Goal: Task Accomplishment & Management: Use online tool/utility

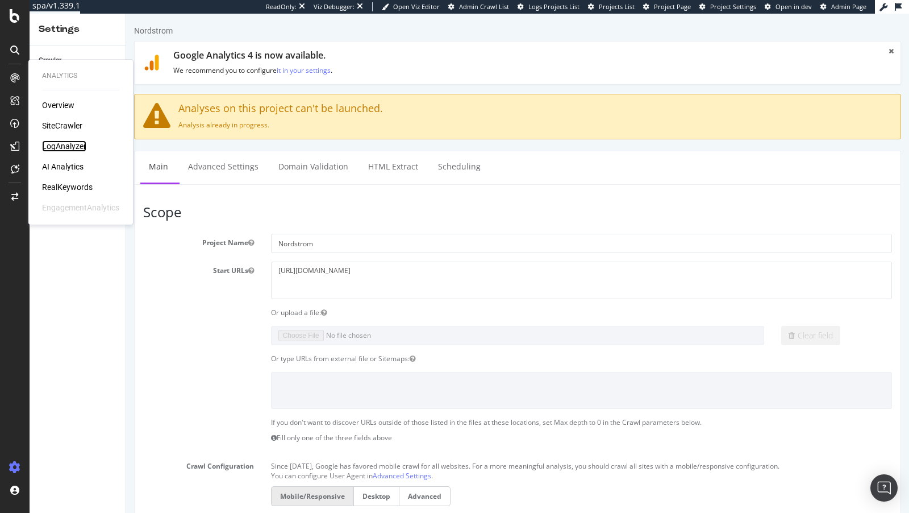
click at [66, 146] on div "LogAnalyzer" at bounding box center [64, 145] width 44 height 11
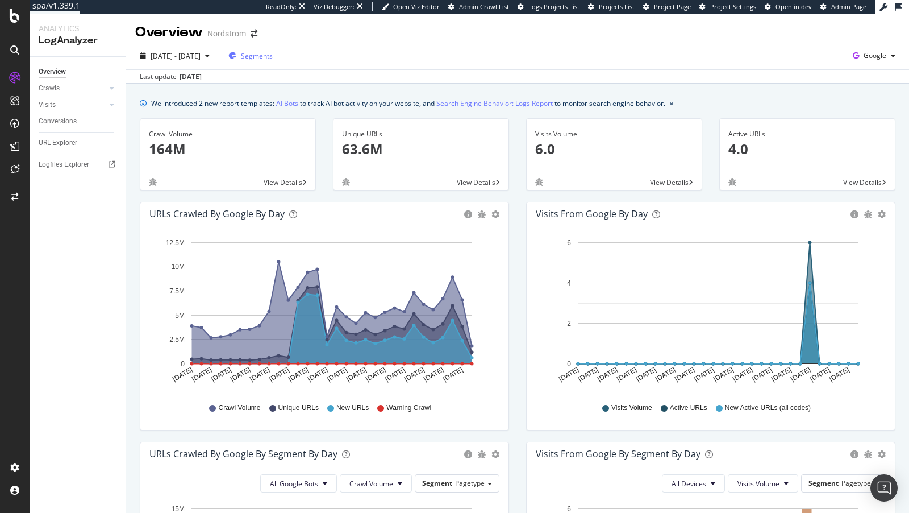
click at [273, 61] on div "Segments" at bounding box center [250, 55] width 44 height 17
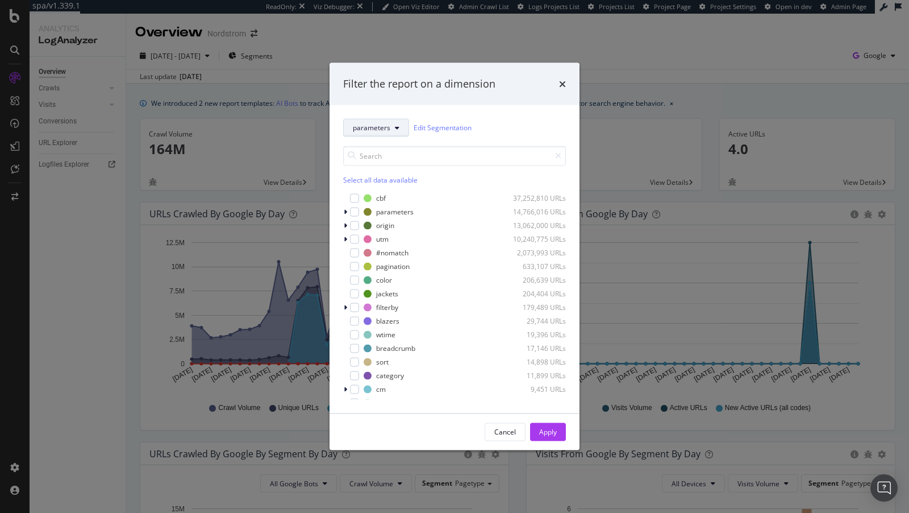
click at [383, 123] on span "parameters" at bounding box center [372, 128] width 38 height 10
click at [570, 127] on div "parameters Edit Segmentation Select all data available cbf 37,252,810 URLs para…" at bounding box center [455, 259] width 250 height 308
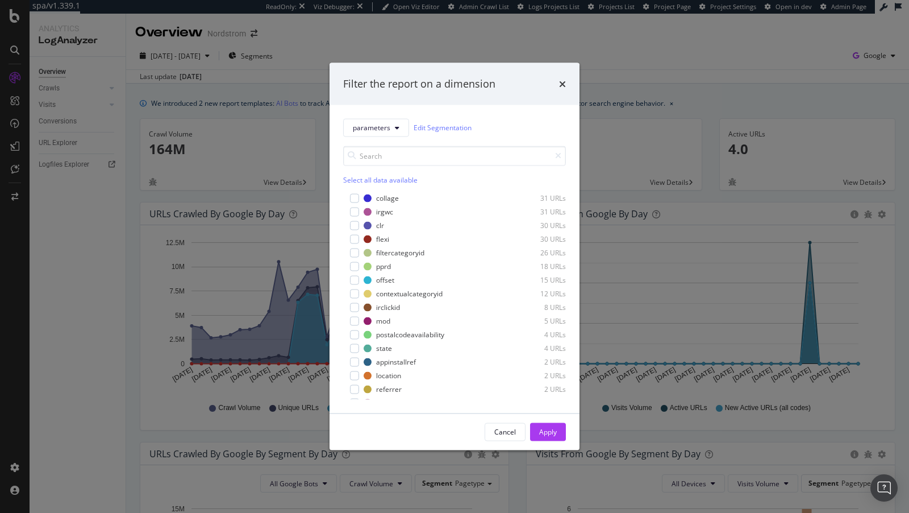
scroll to position [543, 0]
click at [371, 153] on input "modal" at bounding box center [454, 155] width 223 height 20
type input "other"
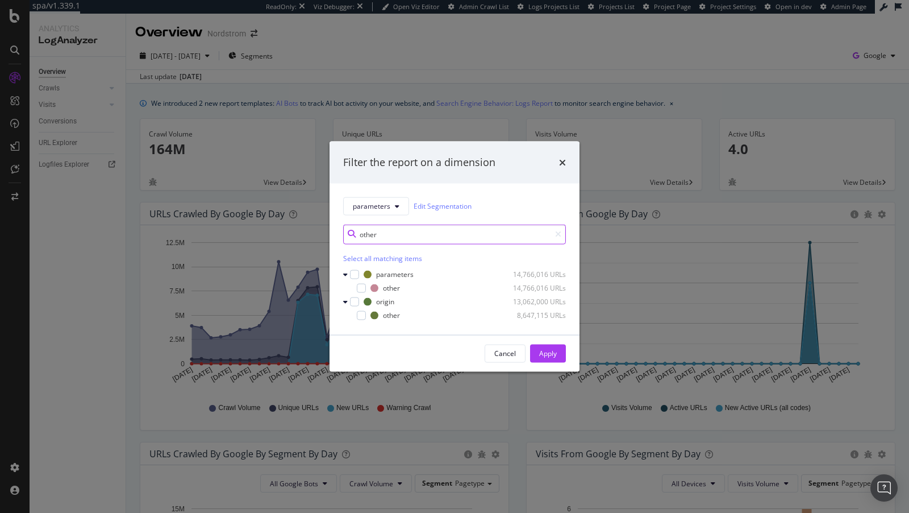
click at [376, 228] on input "other" at bounding box center [454, 234] width 223 height 20
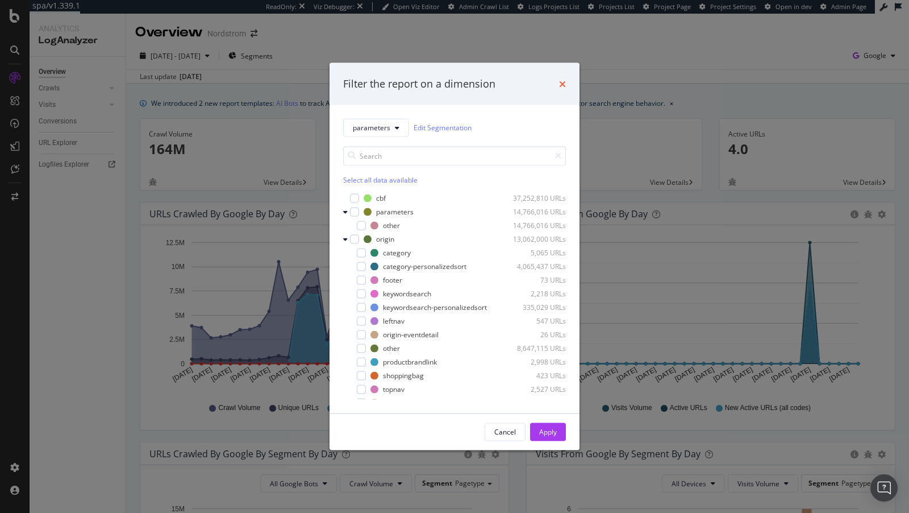
click at [560, 79] on icon "times" at bounding box center [562, 83] width 7 height 9
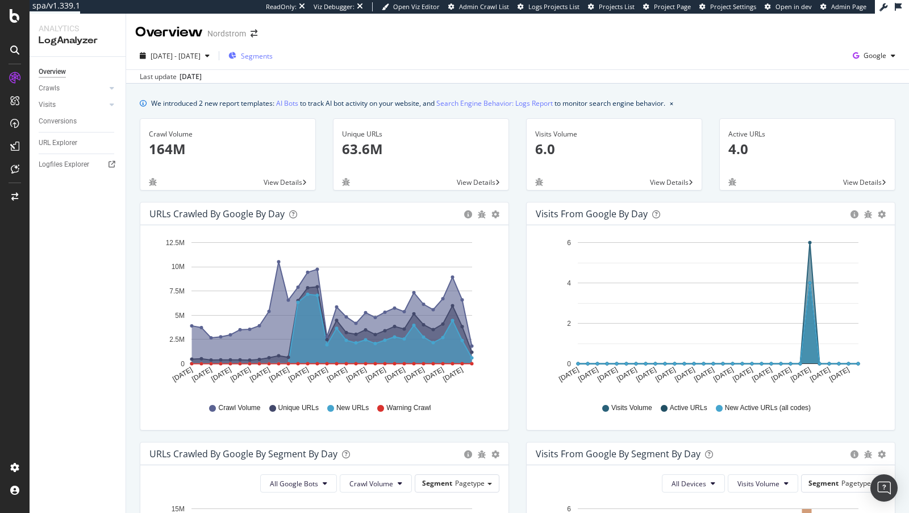
click at [273, 60] on span "Segments" at bounding box center [257, 56] width 32 height 10
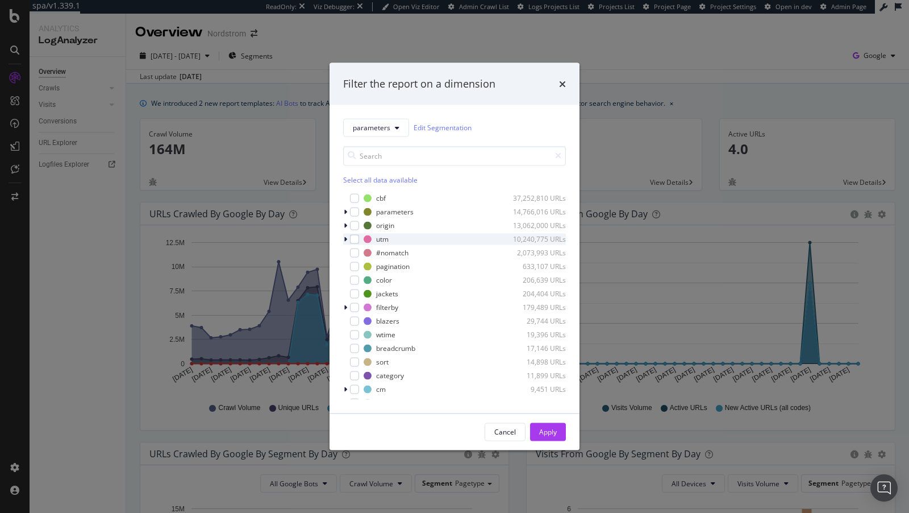
click at [346, 239] on icon "modal" at bounding box center [345, 238] width 3 height 7
click at [346, 239] on icon "modal" at bounding box center [345, 238] width 5 height 7
click at [347, 211] on icon "modal" at bounding box center [345, 211] width 3 height 7
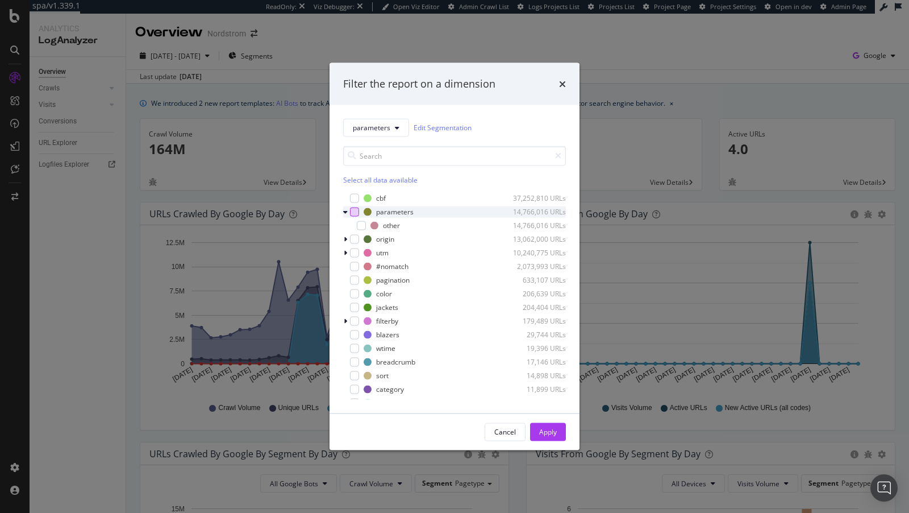
click at [350, 209] on div "modal" at bounding box center [354, 211] width 9 height 9
click at [347, 209] on icon "modal" at bounding box center [345, 211] width 5 height 7
click at [351, 209] on div "modal" at bounding box center [354, 211] width 9 height 9
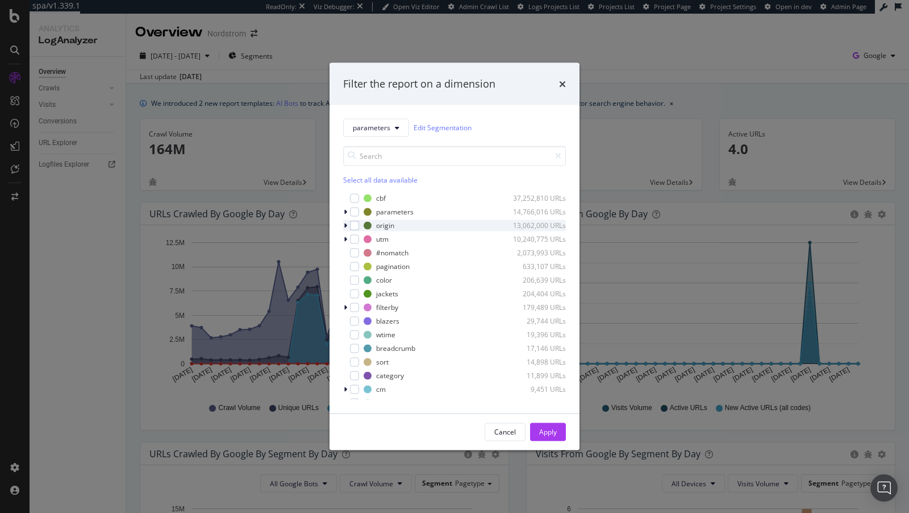
click at [345, 224] on icon "modal" at bounding box center [345, 225] width 3 height 7
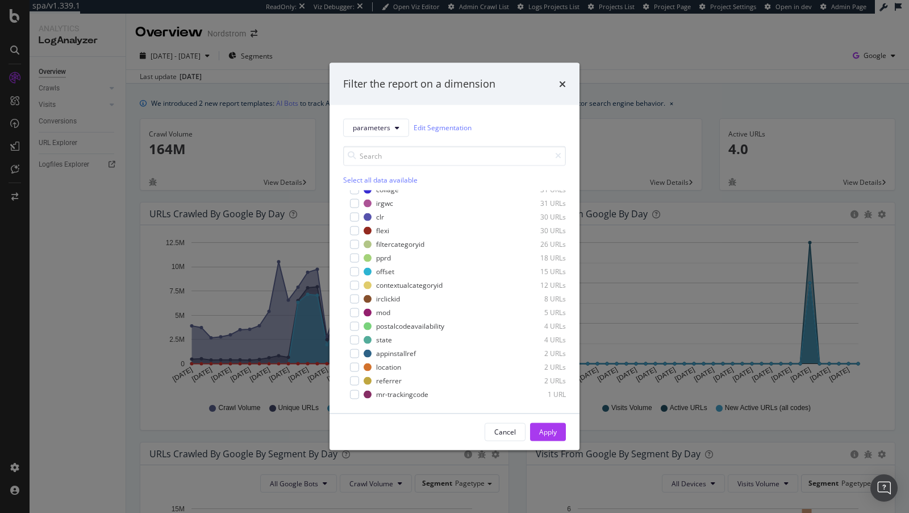
scroll to position [731, 0]
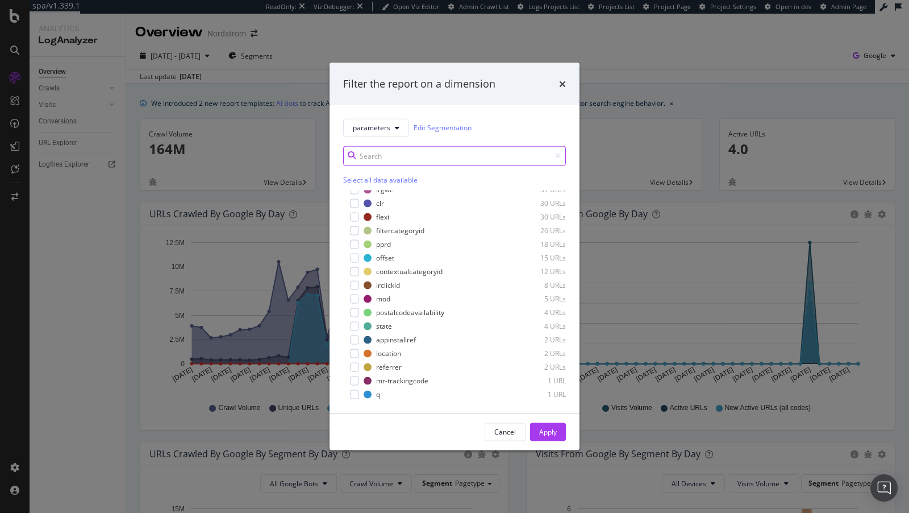
click at [392, 152] on input "modal" at bounding box center [454, 155] width 223 height 20
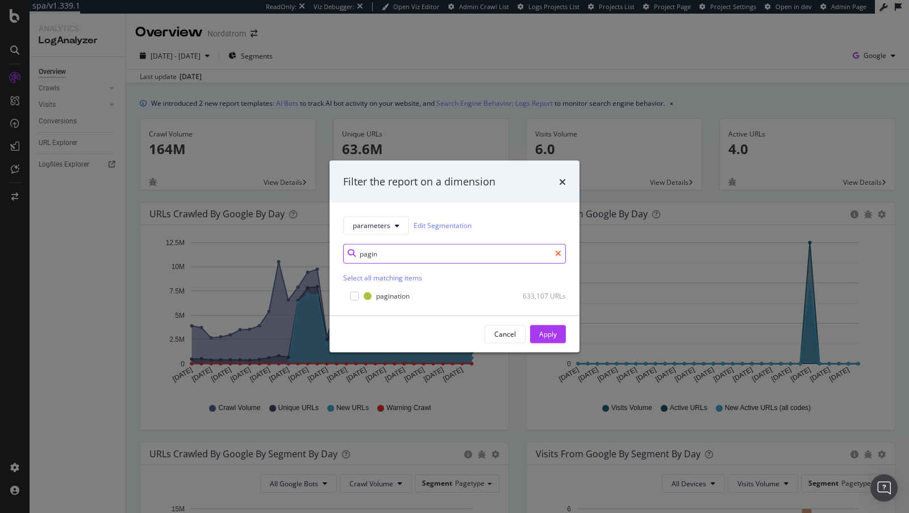
type input "pagin"
click at [556, 251] on icon "modal" at bounding box center [558, 253] width 6 height 8
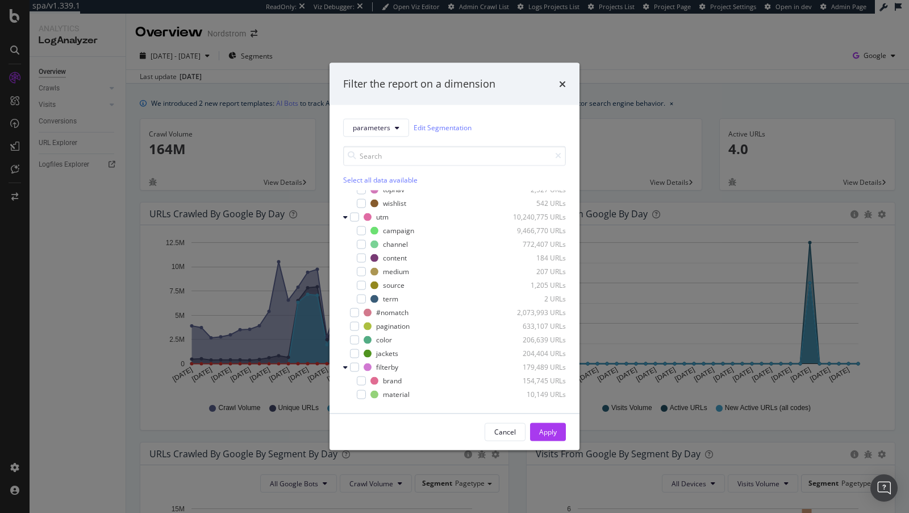
scroll to position [156, 0]
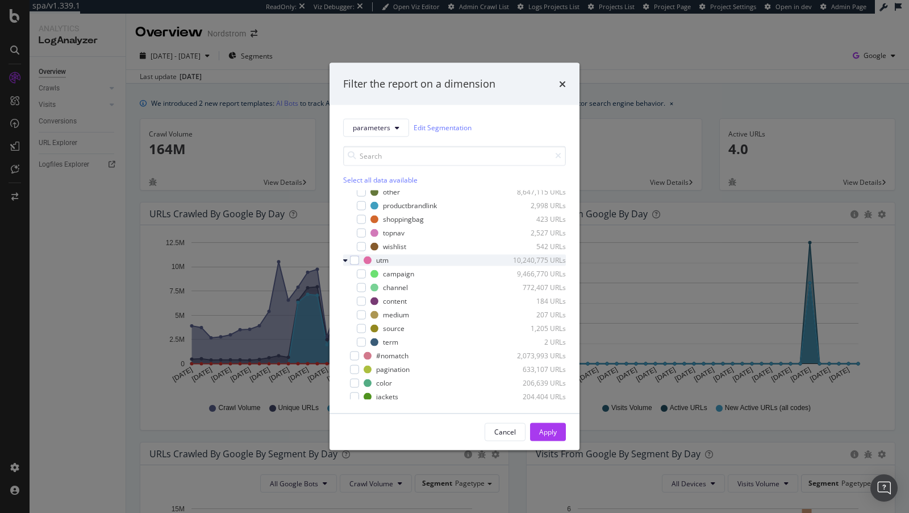
click at [344, 259] on icon "modal" at bounding box center [345, 259] width 5 height 7
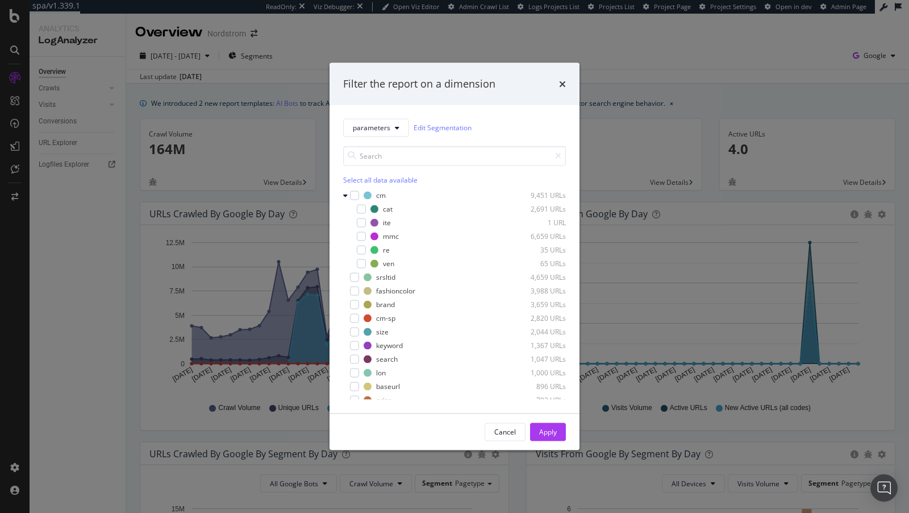
scroll to position [467, 0]
click at [343, 194] on icon "modal" at bounding box center [345, 194] width 5 height 7
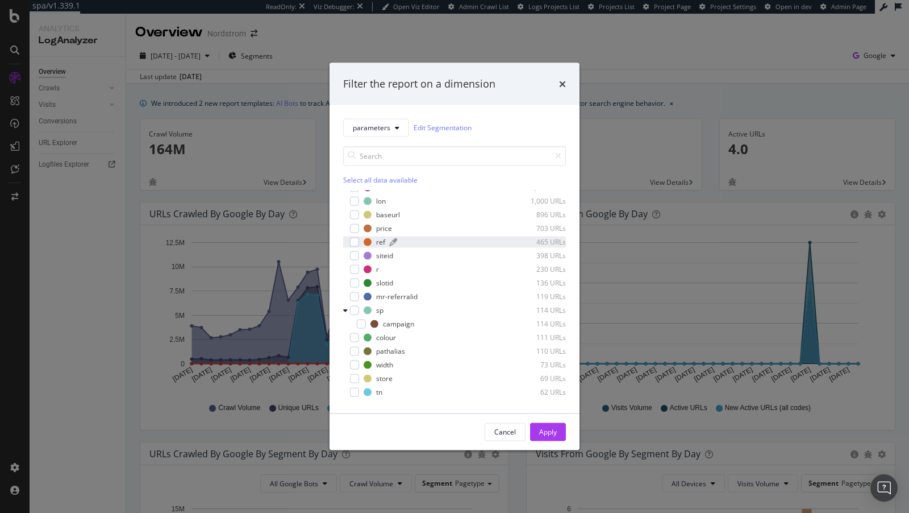
scroll to position [570, 0]
click at [110, 409] on div "Filter the report on a dimension parameters Edit Segmentation Select all data a…" at bounding box center [454, 256] width 909 height 513
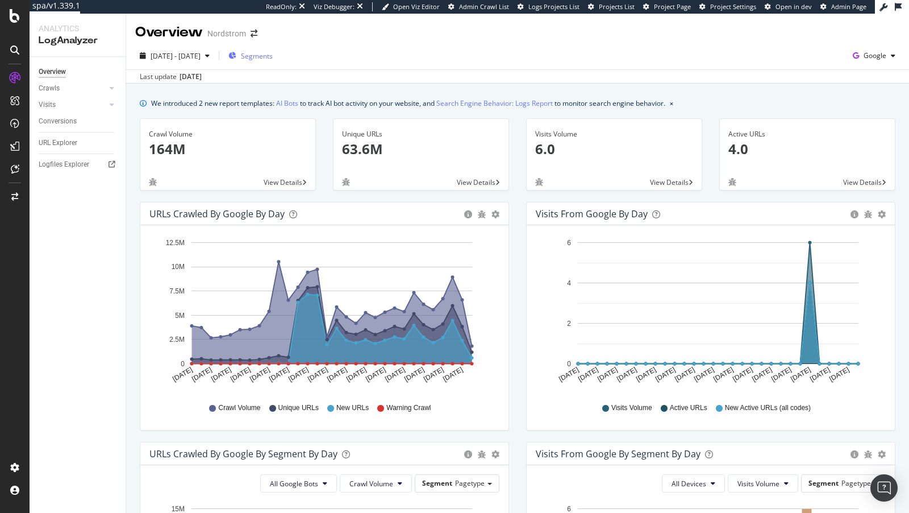
click at [273, 57] on span "Segments" at bounding box center [257, 56] width 32 height 10
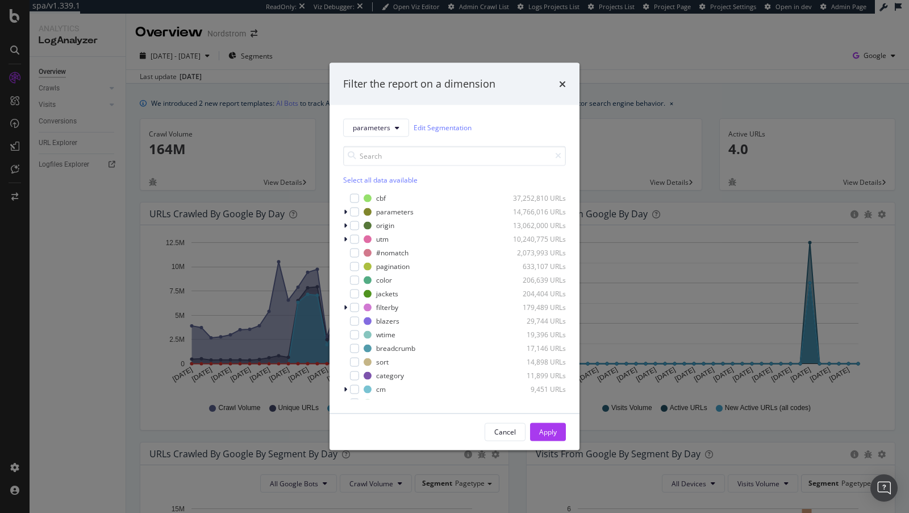
click at [341, 223] on div "parameters Edit Segmentation Select all data available cbf 37,252,810 URLs para…" at bounding box center [455, 259] width 250 height 308
click at [345, 228] on icon "modal" at bounding box center [345, 225] width 3 height 7
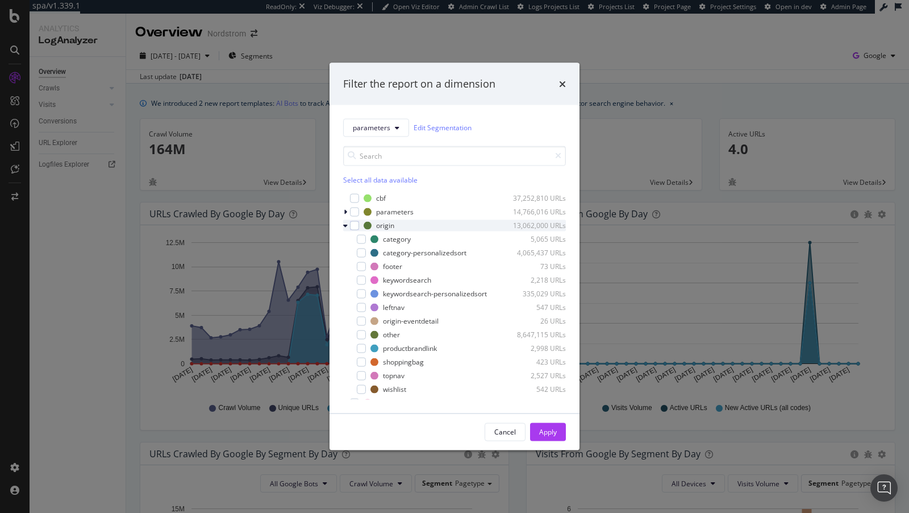
click at [347, 226] on icon "modal" at bounding box center [345, 225] width 5 height 7
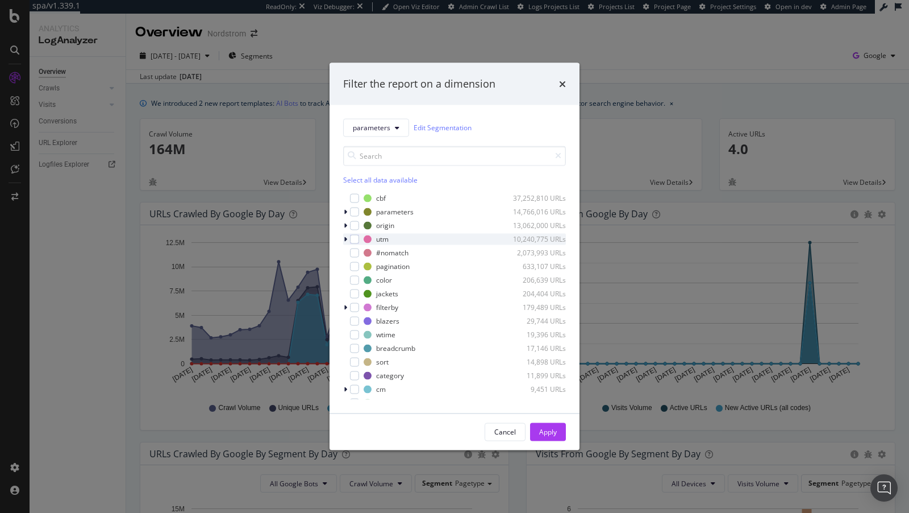
click at [346, 240] on icon "modal" at bounding box center [345, 238] width 3 height 7
click at [346, 240] on icon "modal" at bounding box center [345, 238] width 5 height 7
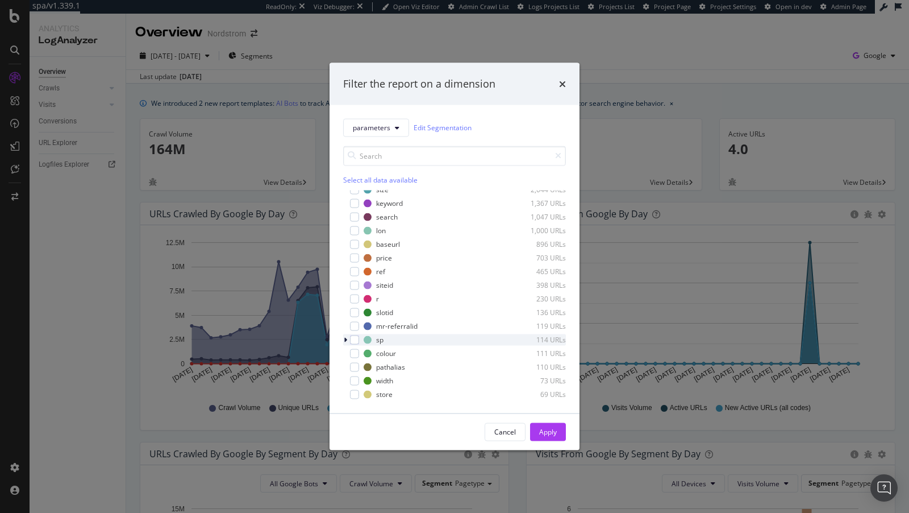
click at [346, 338] on icon "modal" at bounding box center [345, 339] width 3 height 7
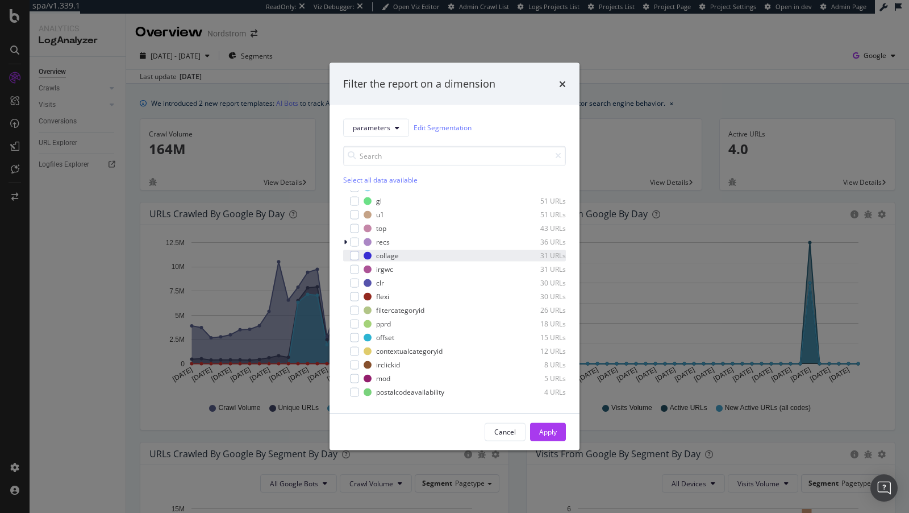
scroll to position [504, 0]
click at [347, 239] on icon "modal" at bounding box center [345, 239] width 3 height 7
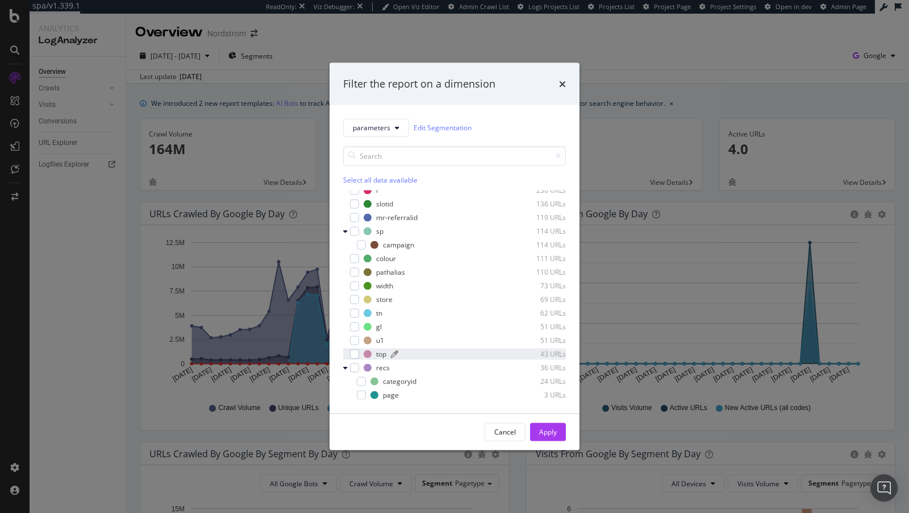
scroll to position [351, 0]
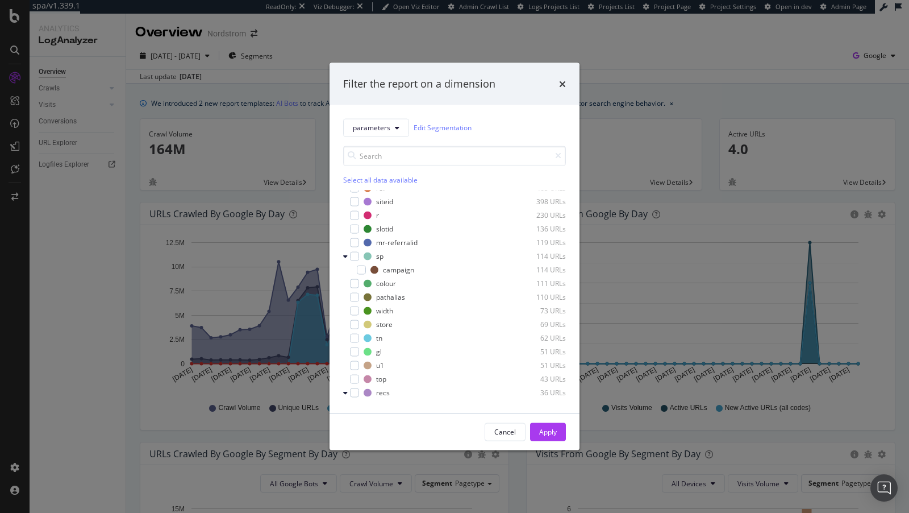
click at [568, 80] on div "Filter the report on a dimension" at bounding box center [455, 84] width 250 height 42
click at [560, 82] on icon "times" at bounding box center [562, 83] width 7 height 9
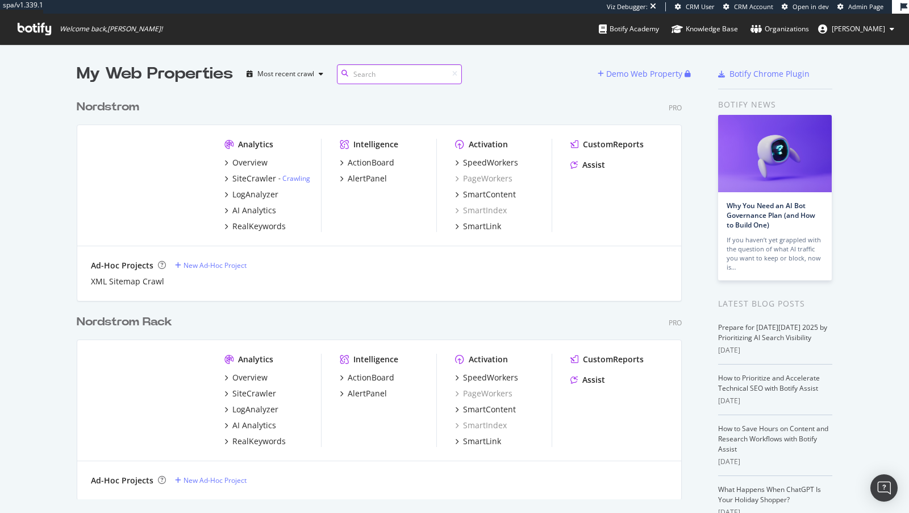
scroll to position [513, 909]
click at [500, 156] on div "Activation SpeedWorkers PageWorkers SmartContent SmartIndex SmartLink" at bounding box center [503, 185] width 97 height 93
click at [499, 161] on div "SpeedWorkers" at bounding box center [490, 162] width 55 height 11
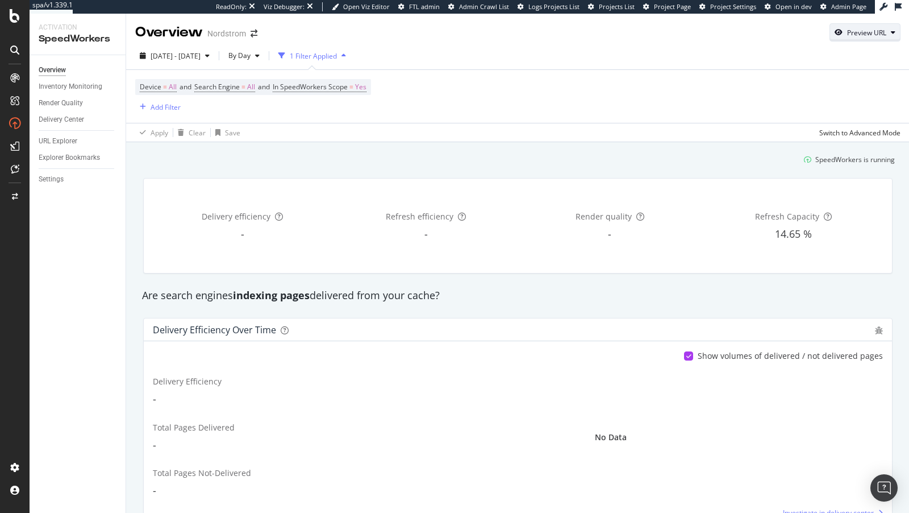
click at [818, 31] on div "Preview URL" at bounding box center [866, 33] width 39 height 10
click at [799, 78] on input "url" at bounding box center [830, 86] width 124 height 20
paste input "https://www.nordstrom.com/s/rodd-and-gunn-the-cascades-slub-linen-wool-sport-co…"
type input "https://www.nordstrom.com/s/rodd-and-gunn-the-cascades-slub-linen-wool-sport-co…"
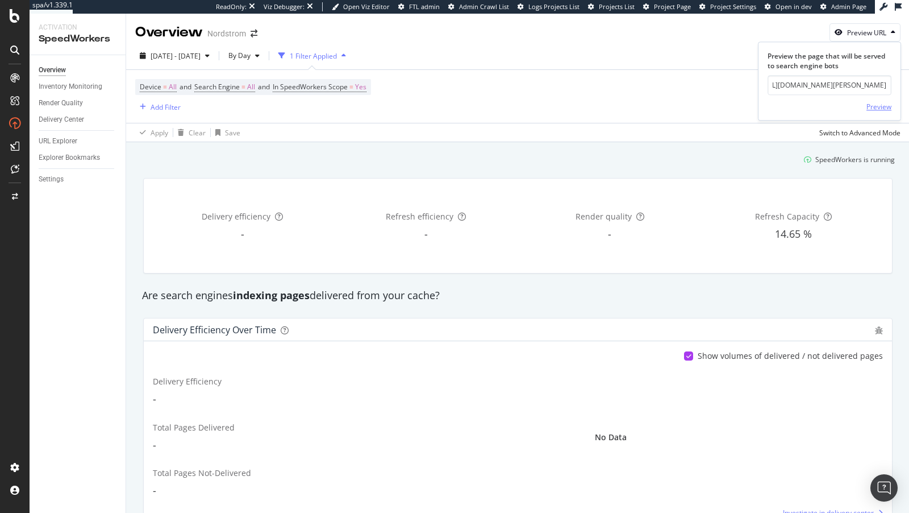
scroll to position [0, 0]
click at [818, 98] on div "Preview" at bounding box center [879, 106] width 25 height 17
click at [818, 42] on div "2025 Sep. 17th - Oct. 14th By Day 1 Filter Applied Device = All and Search Engi…" at bounding box center [518, 92] width 784 height 100
click at [818, 35] on div "Preview URL" at bounding box center [866, 33] width 39 height 10
click at [808, 84] on input "url" at bounding box center [830, 86] width 124 height 20
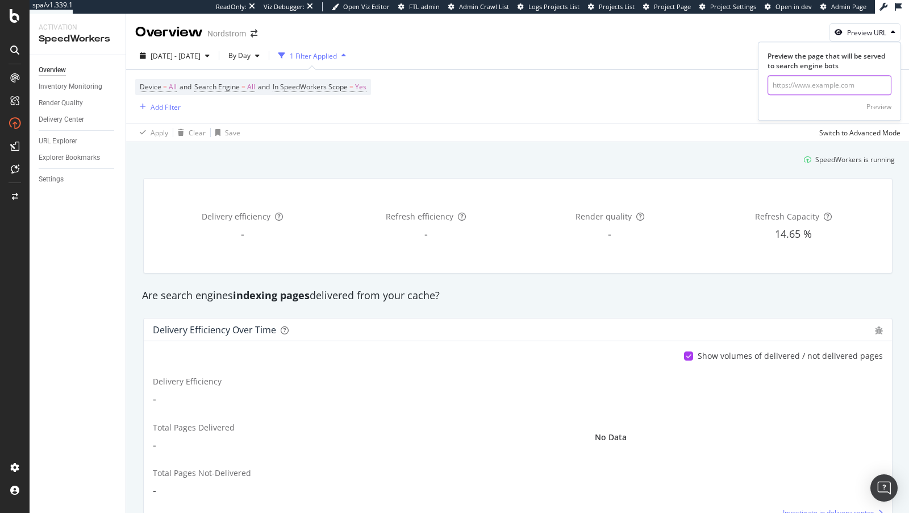
paste input "https://www.nordstrom.com/s/rodd-and-gunn-the-cascades-slub-linen-wool-sport-co…"
type input "https://www.nordstrom.com/s/rodd-and-gunn-the-cascades-slub-linen-wool-sport-co…"
click at [818, 107] on div "Preview" at bounding box center [879, 107] width 25 height 10
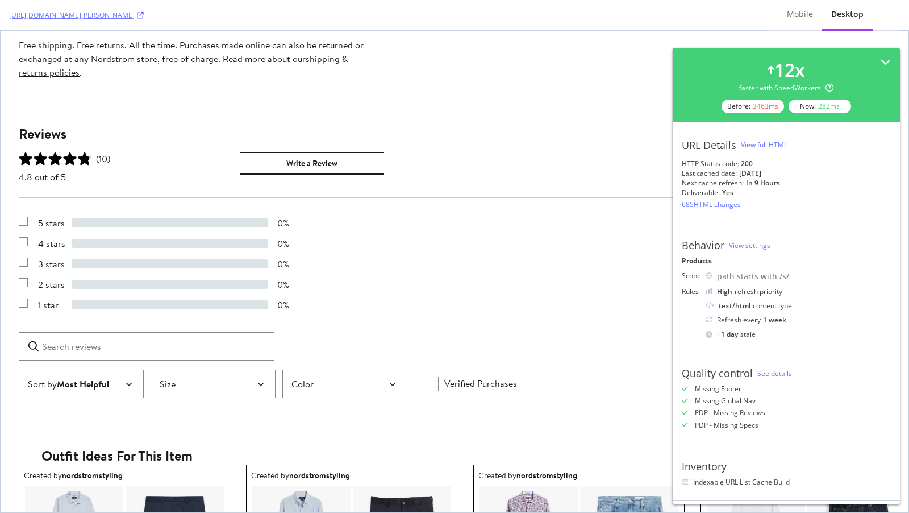
scroll to position [1184, 0]
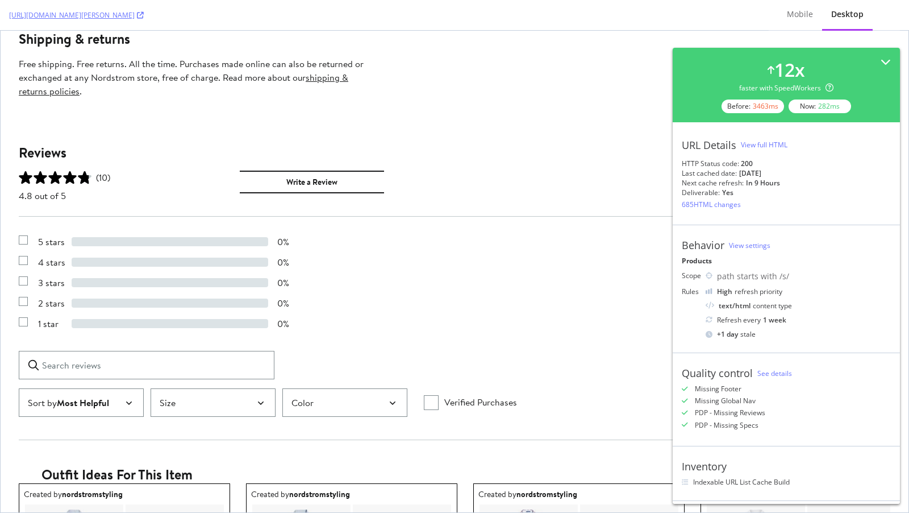
click at [104, 180] on span "(10)" at bounding box center [103, 177] width 14 height 14
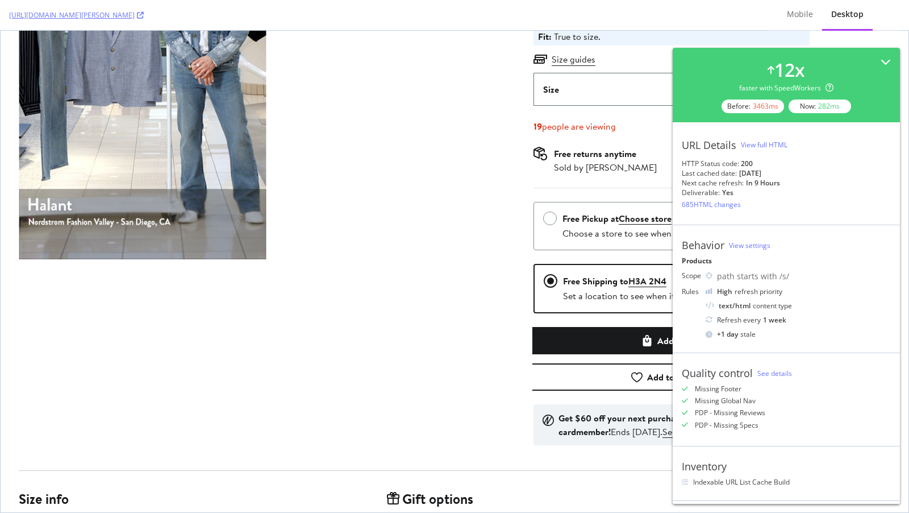
scroll to position [111, 0]
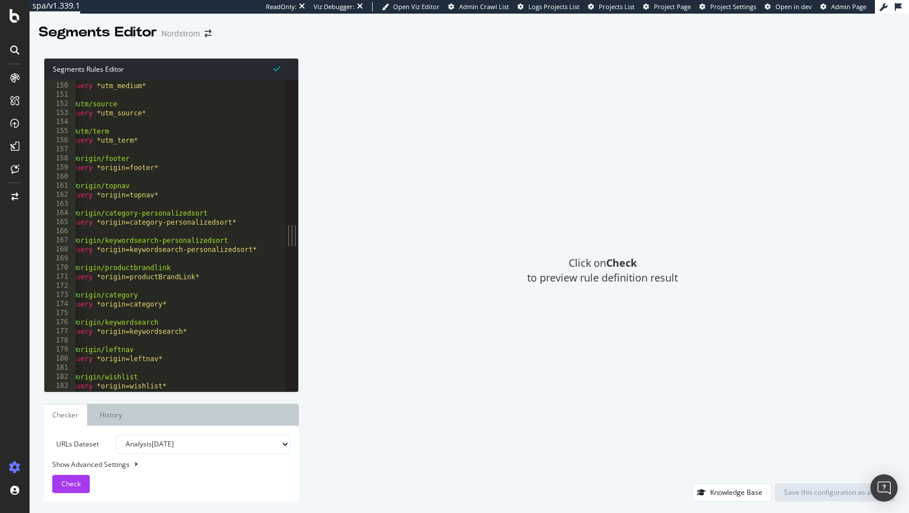
scroll to position [1352, 0]
type textarea "@origin/keywordsearch-personalizedsort"
click at [187, 242] on div "@ utm/medium query *utm_medium* @ utm/source query *utm_source* @ utm/term quer…" at bounding box center [205, 237] width 270 height 331
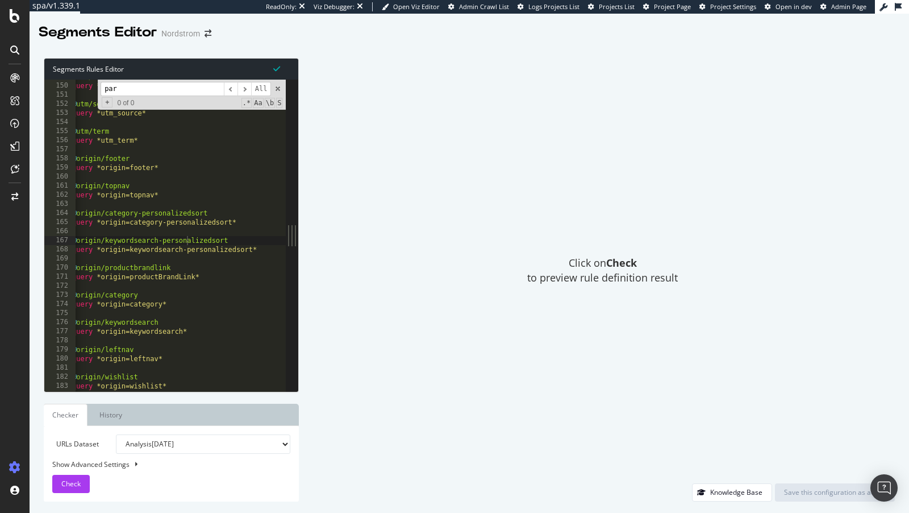
scroll to position [0, 0]
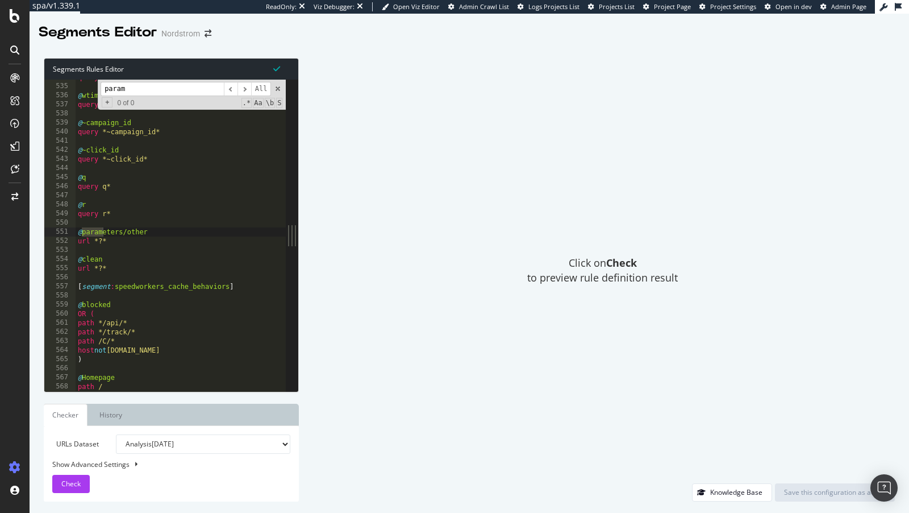
type input "param"
click at [127, 230] on div "query *width* @ wtime query *wtime* @ ~campaign_id query *~campaign_id* @ ~clic…" at bounding box center [211, 238] width 270 height 331
click at [127, 232] on div "query *width* @ wtime query *wtime* @ ~campaign_id query *~campaign_id* @ ~clic…" at bounding box center [211, 238] width 270 height 331
click at [93, 270] on div "query *width* @ wtime query *wtime* @ ~campaign_id query *~campaign_id* @ ~clic…" at bounding box center [211, 238] width 270 height 331
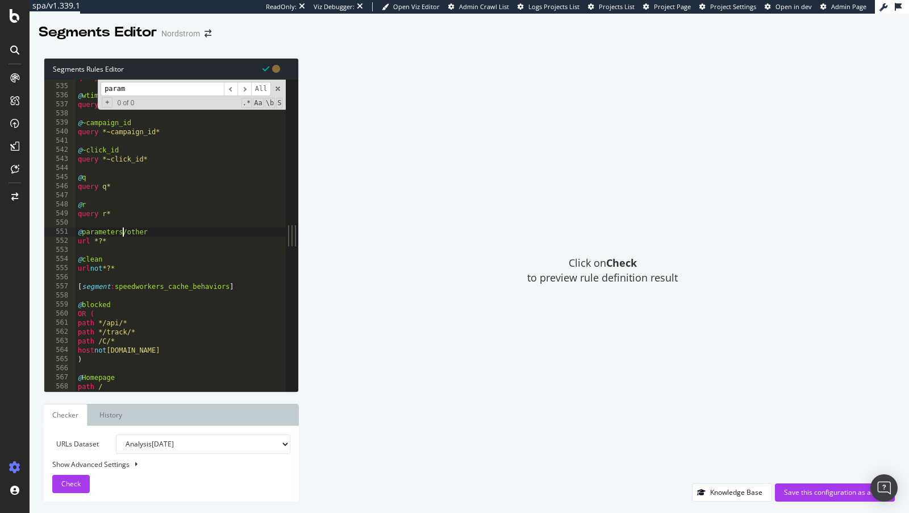
click at [123, 232] on div "query *width* @ wtime query *wtime* @ ~campaign_id query *~campaign_id* @ ~clic…" at bounding box center [211, 238] width 270 height 331
drag, startPoint x: 122, startPoint y: 232, endPoint x: 86, endPoint y: 232, distance: 35.8
click at [86, 232] on div "query *width* @ wtime query *wtime* @ ~campaign_id query *~campaign_id* @ ~clic…" at bounding box center [211, 238] width 270 height 331
click at [277, 86] on span at bounding box center [278, 89] width 8 height 8
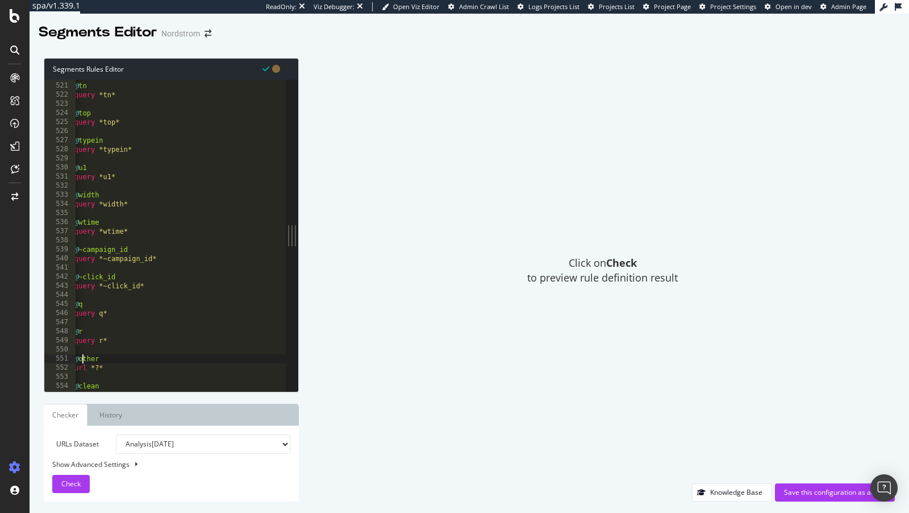
scroll to position [0, 0]
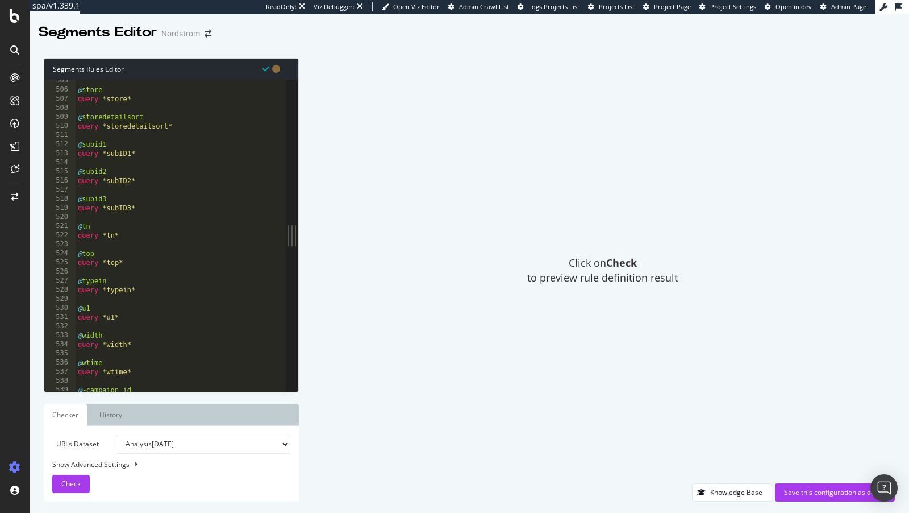
click at [102, 198] on div "@ store query *store* @ storedetailsort query *storedetailsort* @ subid1 query …" at bounding box center [211, 241] width 270 height 331
click at [102, 170] on div "@ store query *store* @ storedetailsort query *storedetailsort* @ subid1 query …" at bounding box center [211, 241] width 270 height 331
click at [101, 148] on div "@ store query *store* @ storedetailsort query *storedetailsort* @ subid1 query …" at bounding box center [211, 241] width 270 height 331
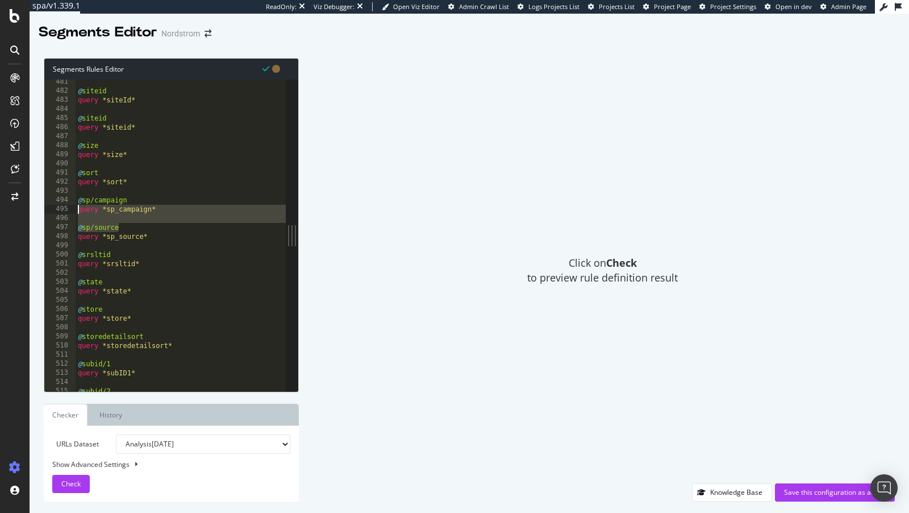
drag, startPoint x: 168, startPoint y: 232, endPoint x: 68, endPoint y: 205, distance: 103.7
click at [68, 205] on div "@subid/1 481 482 483 484 485 486 487 488 489 490 491 492 493 494 495 496 497 49…" at bounding box center [164, 235] width 241 height 311
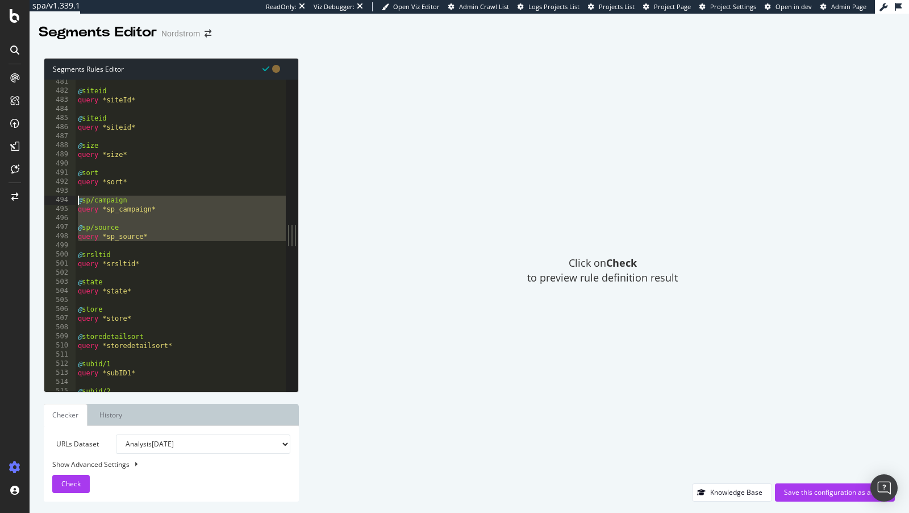
drag, startPoint x: 157, startPoint y: 244, endPoint x: 66, endPoint y: 203, distance: 99.7
click at [66, 203] on div "@subid/1 481 482 483 484 485 486 487 488 489 490 491 492 493 494 495 496 497 49…" at bounding box center [164, 235] width 241 height 311
type textarea "@sp/campaign query *sp_campaign*"
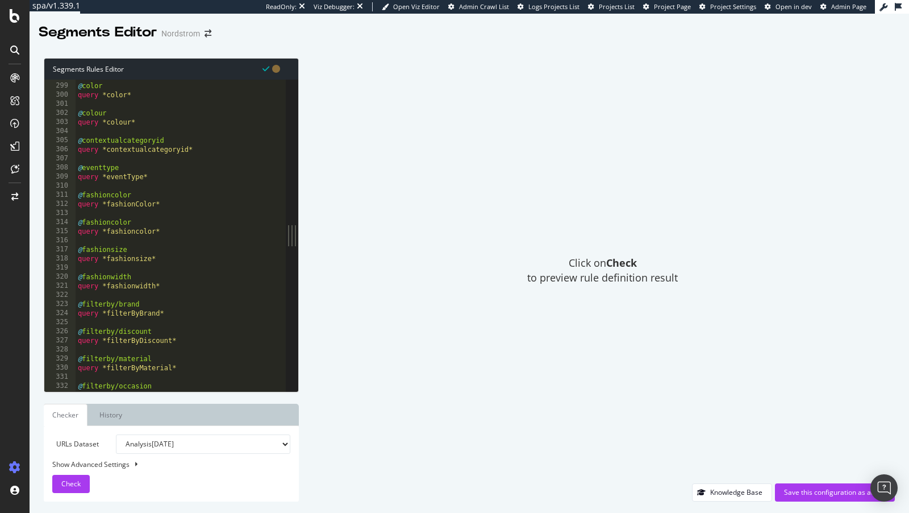
scroll to position [2709, 0]
click at [187, 281] on div "@ color query *color* @ colour query *colour* @ contextualcategoryid query *con…" at bounding box center [211, 244] width 270 height 331
type textarea "query *fashionwidth*"
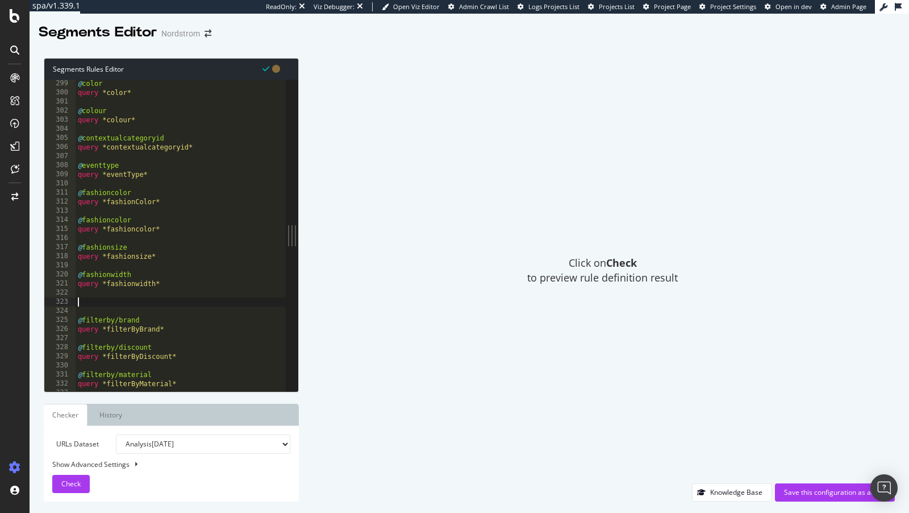
paste textarea "query *sp_source*"
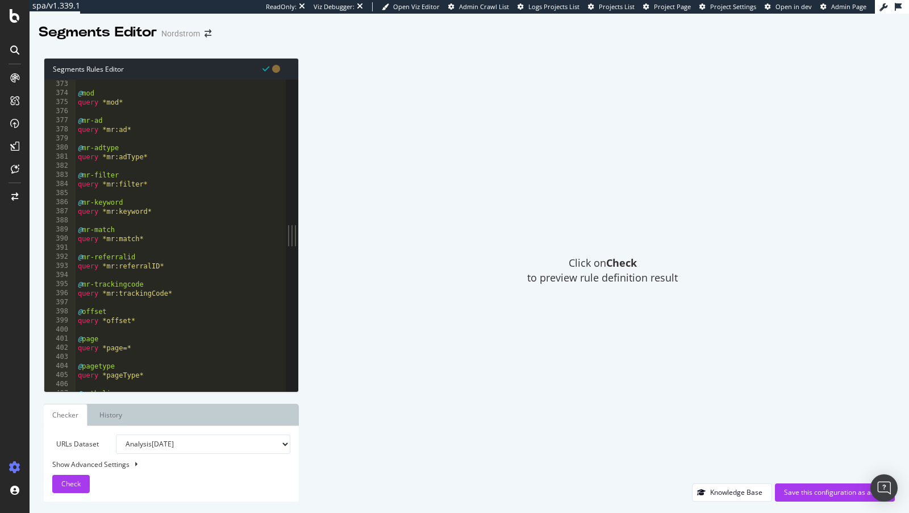
scroll to position [3414, 0]
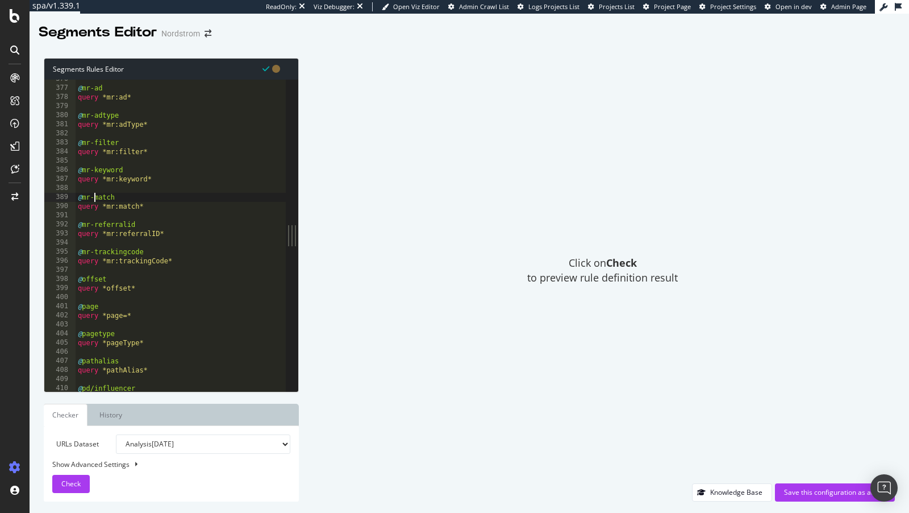
click at [95, 198] on div "@ mr-ad query *mr:ad* @ mr-adtype query *mr:adType* @ mr-filter query *mr:filte…" at bounding box center [211, 239] width 270 height 331
click at [94, 227] on div "@ mr-ad query *mr:ad* @ mr-adtype query *mr:adType* @ mr-filter query *mr:filte…" at bounding box center [211, 239] width 270 height 331
click at [94, 255] on div "@ mr-ad query *mr:ad* @ mr-adtype query *mr:adType* @ mr-filter query *mr:filte…" at bounding box center [211, 239] width 270 height 331
click at [92, 172] on div "@ mr-ad query *mr:ad* @ mr-adtype query *mr:adType* @ mr-filter query *mr:filte…" at bounding box center [211, 239] width 270 height 331
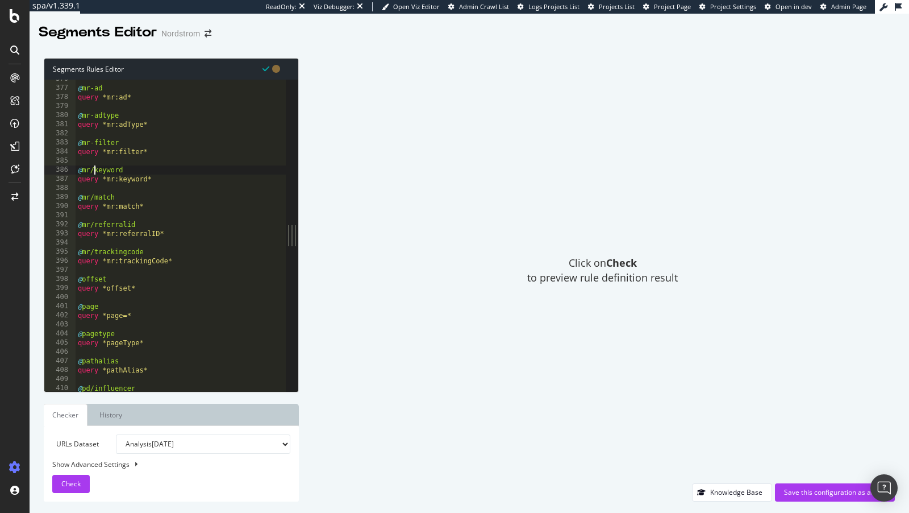
click at [93, 144] on div "@ mr-ad query *mr:ad* @ mr-adtype query *mr:adType* @ mr-filter query *mr:filte…" at bounding box center [211, 239] width 270 height 331
click at [94, 116] on div "@ mr-ad query *mr:ad* @ mr-adtype query *mr:adType* @ mr/filter query *mr:filte…" at bounding box center [211, 239] width 270 height 331
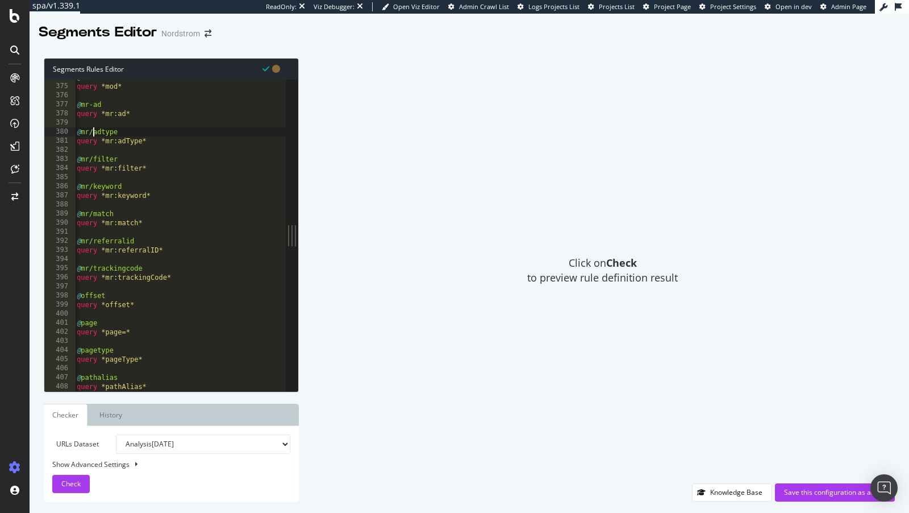
scroll to position [0, 3]
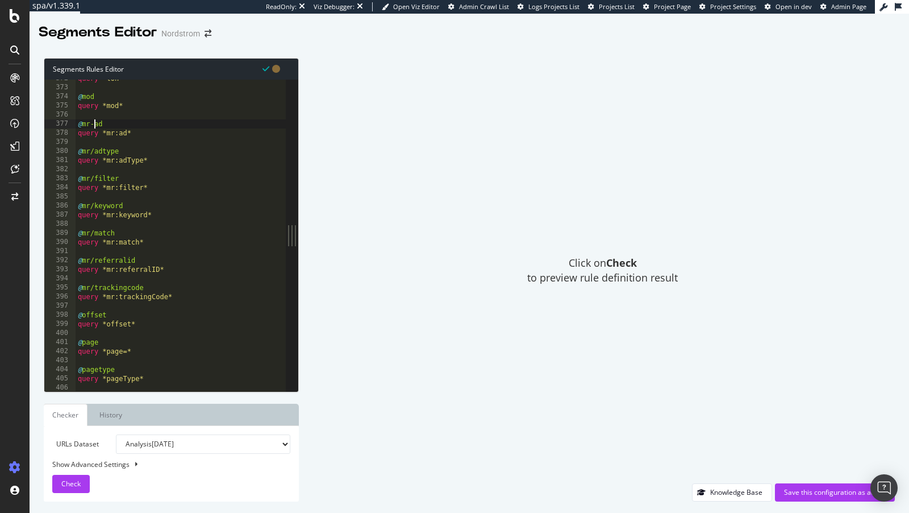
click at [94, 123] on div "query *lon* @ mod query *mod* @ mr-ad query *mr:ad* @ mr/adtype query *mr:adTyp…" at bounding box center [211, 239] width 270 height 331
type textarea "@mr/ad"
click at [72, 461] on span "Check" at bounding box center [70, 483] width 19 height 10
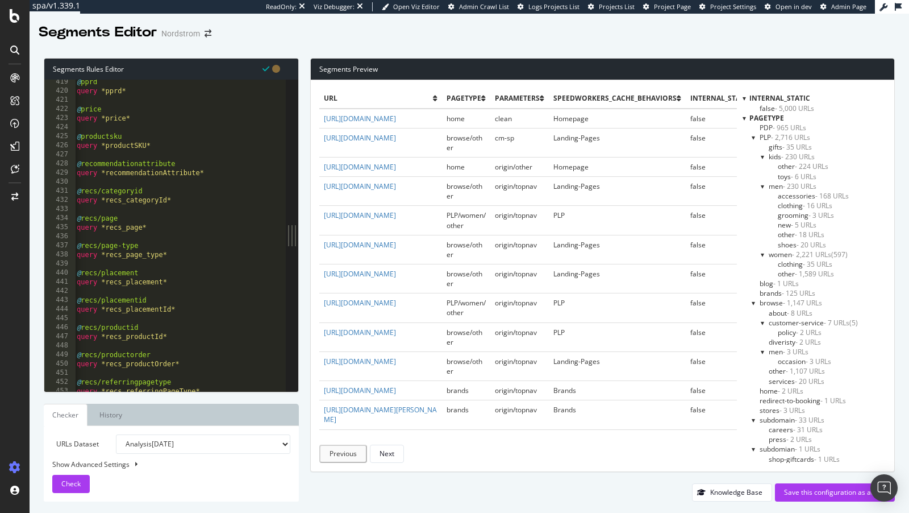
scroll to position [3819, 0]
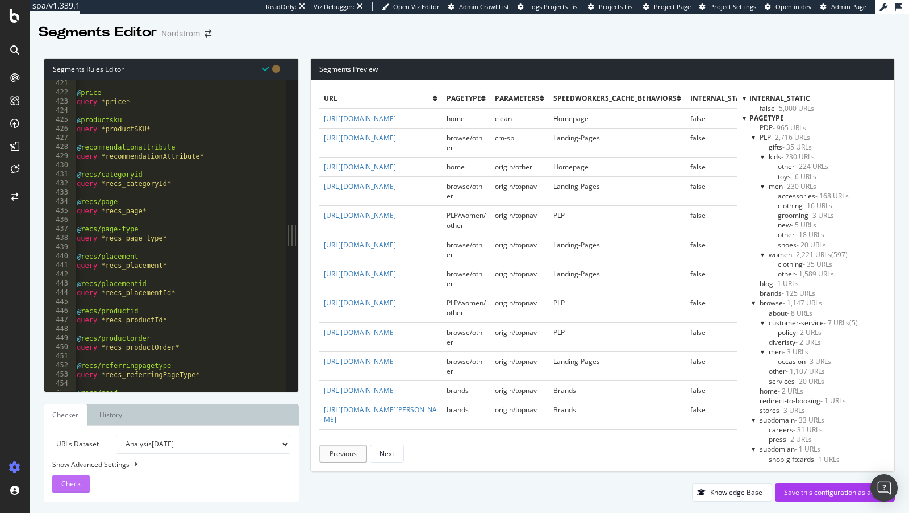
click at [71, 461] on div "Check" at bounding box center [70, 483] width 19 height 17
click at [799, 461] on div "Segments Rules Editor @mr/ad 421 422 423 424 425 426 427 428 429 430 431 432 43…" at bounding box center [470, 280] width 880 height 466
click at [798, 461] on div "Save this configuration as active" at bounding box center [835, 492] width 102 height 10
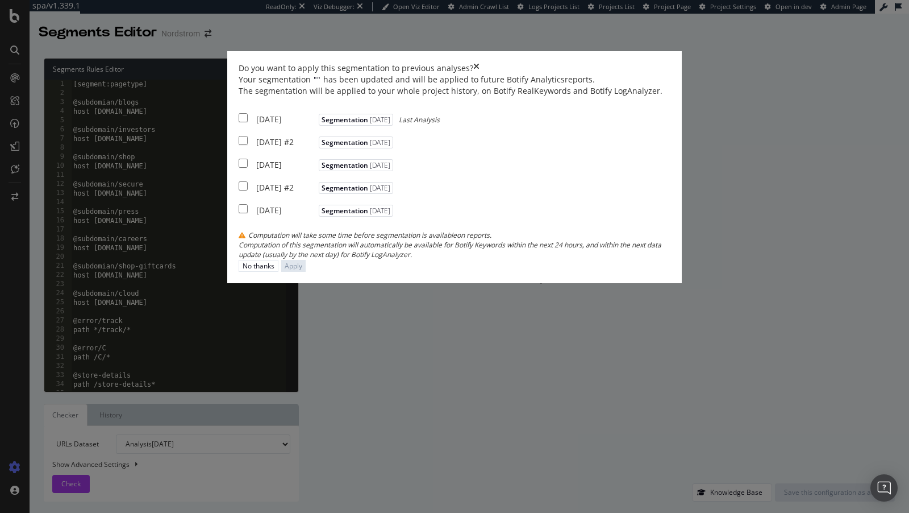
click at [277, 125] on div "[DATE]" at bounding box center [286, 119] width 60 height 11
click at [270, 148] on div "2025 Oct. 2nd #2" at bounding box center [286, 141] width 60 height 11
click at [256, 170] on div "2025 Sep. 26th Segmentation 2025-10-13" at bounding box center [317, 163] width 157 height 14
click at [302, 270] on div "Apply" at bounding box center [294, 266] width 18 height 10
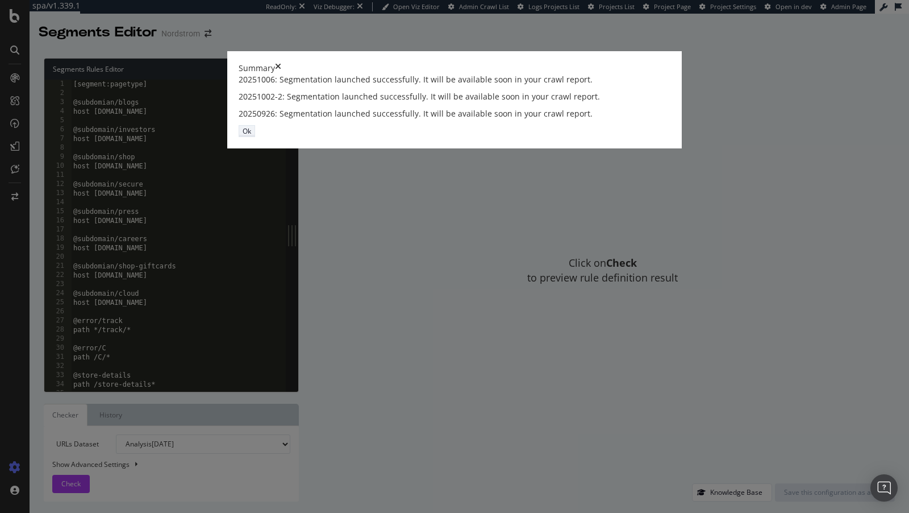
click at [251, 136] on div "Ok" at bounding box center [247, 131] width 9 height 10
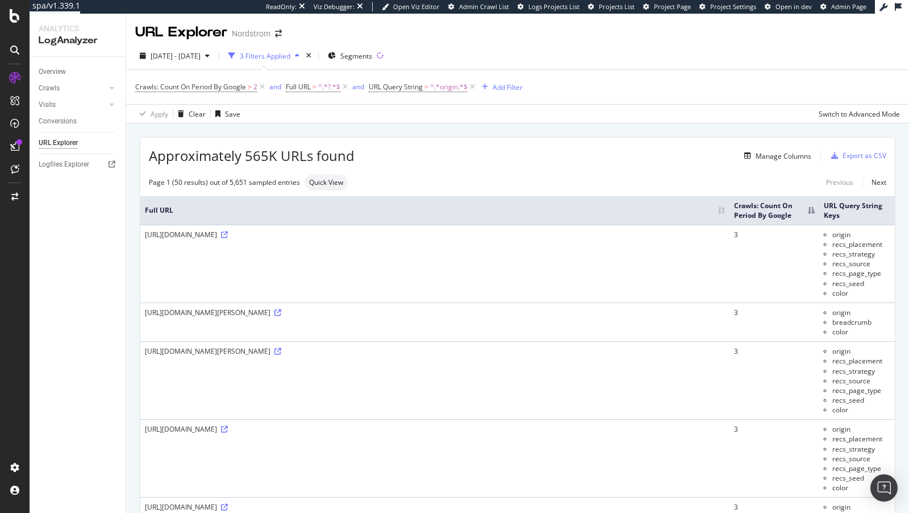
scroll to position [299, 0]
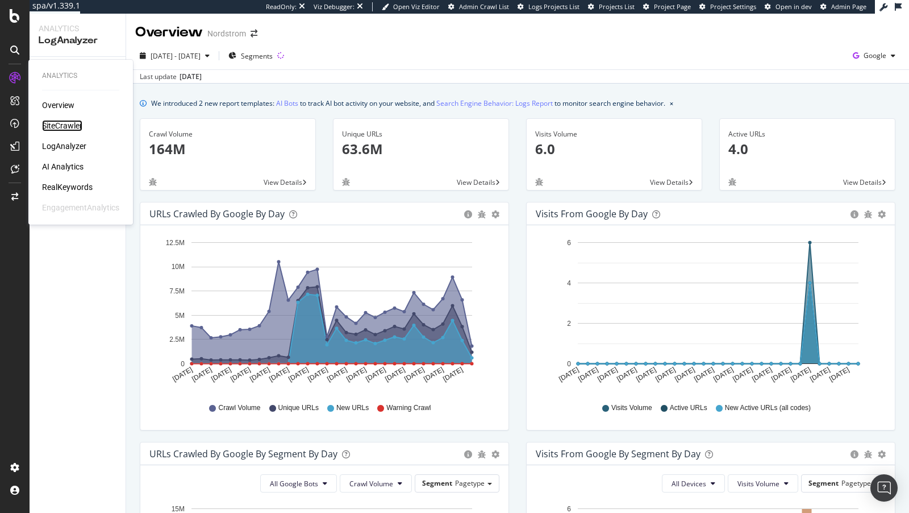
click at [71, 126] on div "SiteCrawler" at bounding box center [62, 125] width 40 height 11
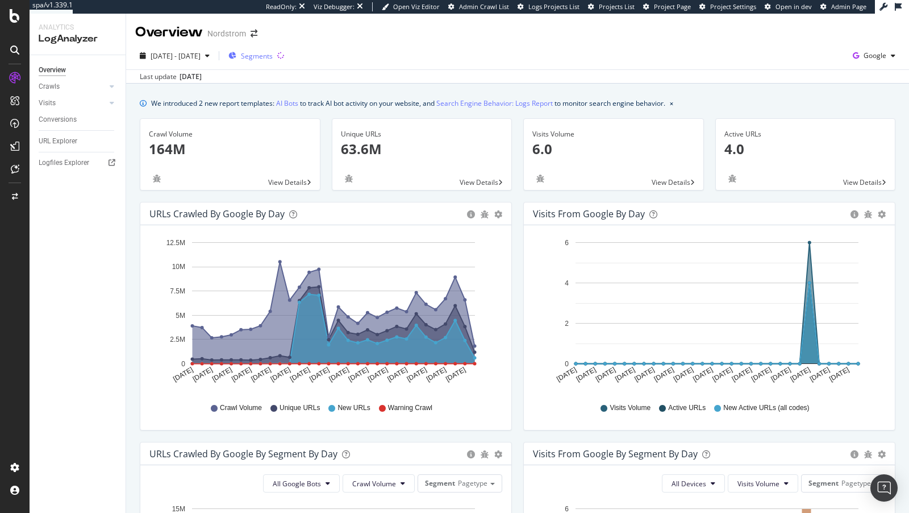
click at [273, 57] on span "Segments" at bounding box center [257, 56] width 32 height 10
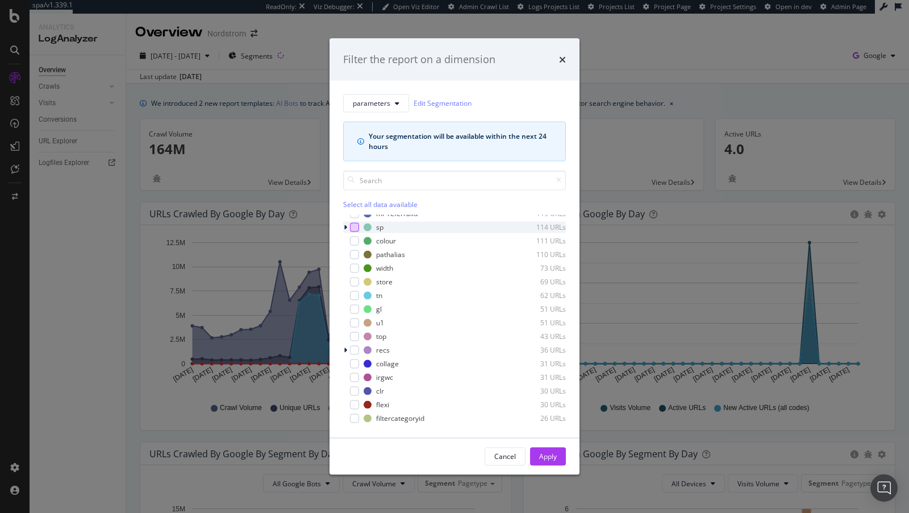
scroll to position [435, 0]
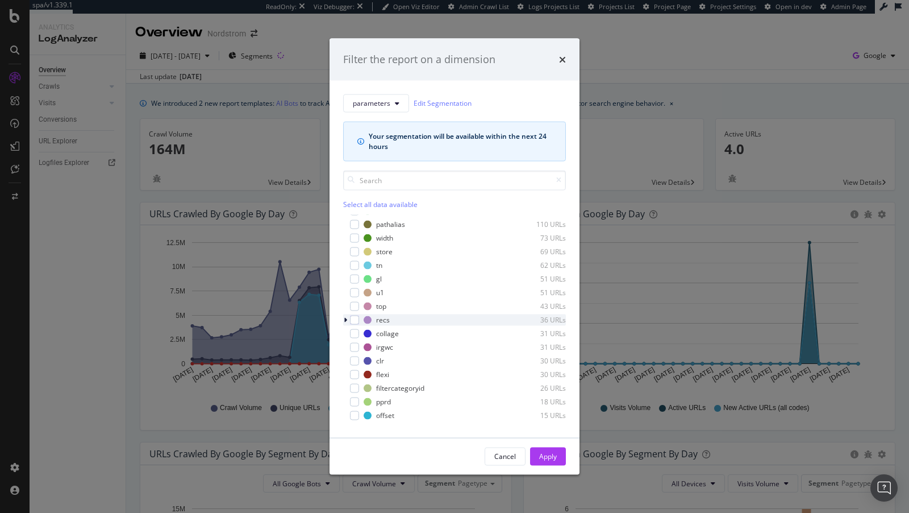
click at [347, 317] on icon "modal" at bounding box center [345, 319] width 3 height 7
click at [346, 317] on icon "modal" at bounding box center [345, 319] width 5 height 7
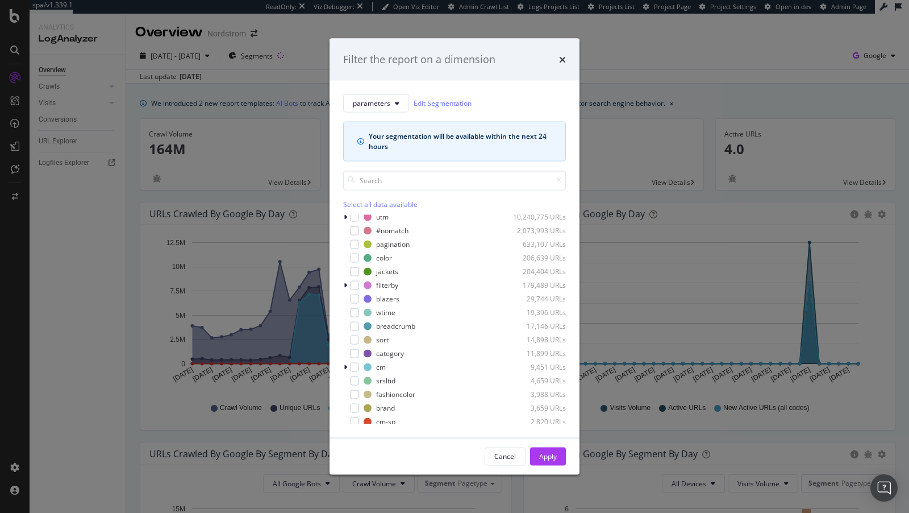
scroll to position [38, 0]
click at [345, 293] on icon "modal" at bounding box center [345, 293] width 3 height 7
click at [189, 267] on div "Filter the report on a dimension parameters Edit Segmentation Your segmentation…" at bounding box center [454, 256] width 909 height 513
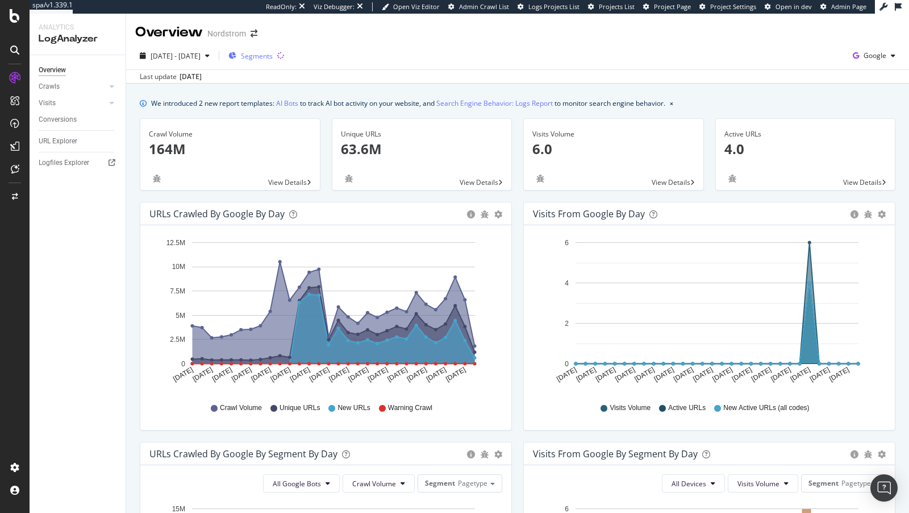
click at [273, 57] on span "Segments" at bounding box center [257, 56] width 32 height 10
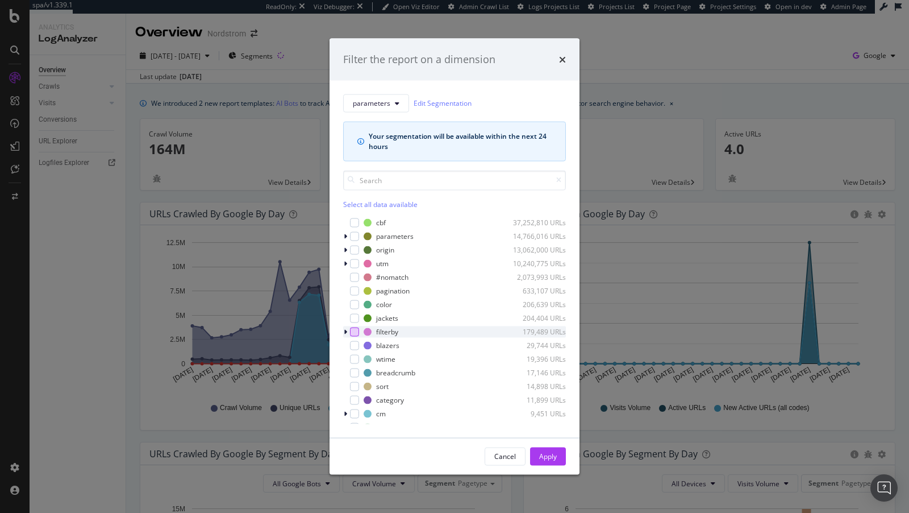
click at [355, 331] on div "modal" at bounding box center [354, 331] width 9 height 9
click at [550, 456] on div "Apply" at bounding box center [548, 456] width 18 height 10
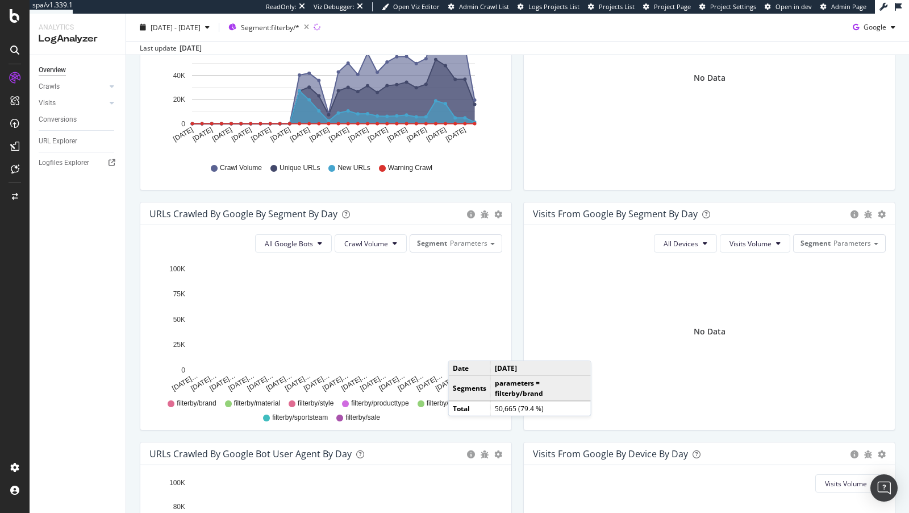
scroll to position [446, 0]
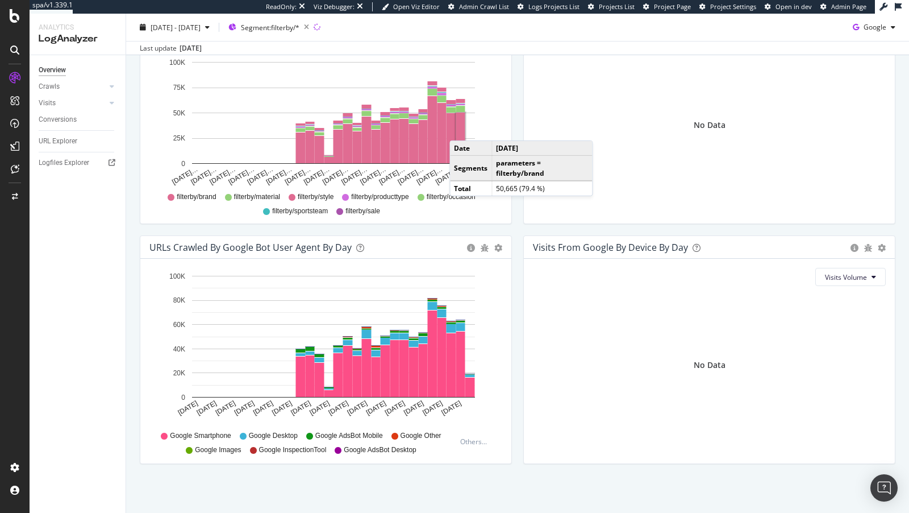
click at [461, 128] on rect "A chart." at bounding box center [460, 138] width 9 height 51
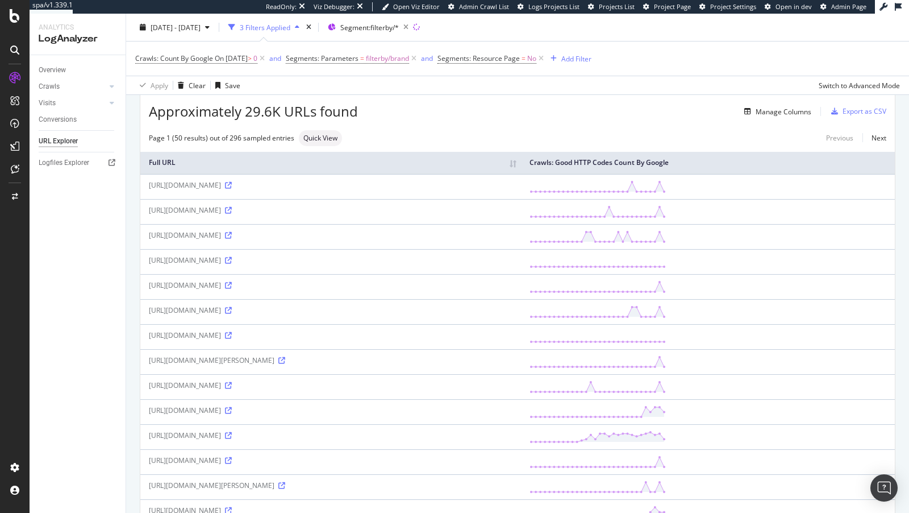
scroll to position [47, 0]
click at [232, 430] on icon at bounding box center [228, 433] width 7 height 7
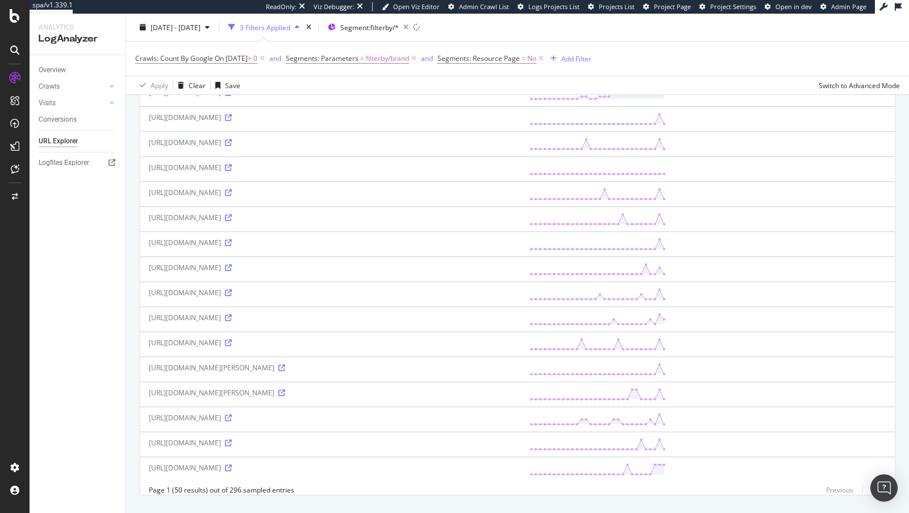
scroll to position [994, 0]
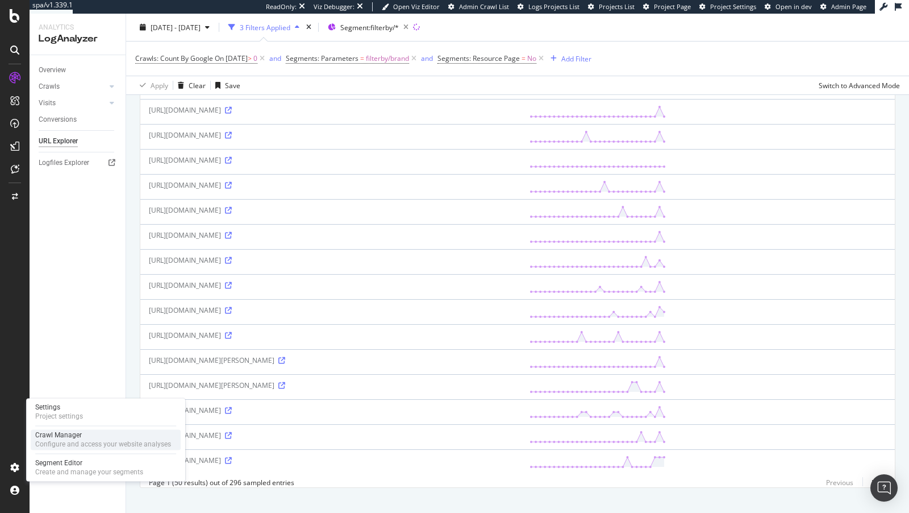
click at [61, 446] on div "Configure and access your website analyses" at bounding box center [103, 443] width 136 height 9
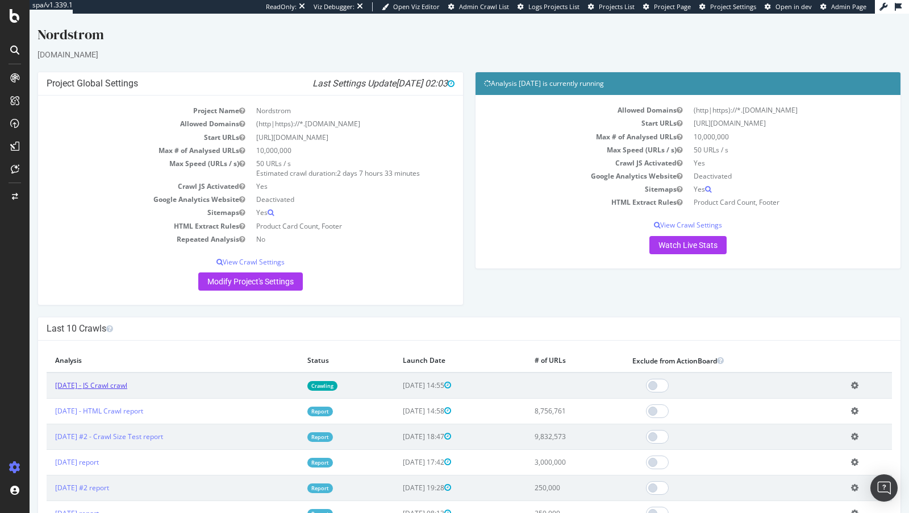
click at [127, 387] on link "2025 Oct. 13th - JS Crawl crawl" at bounding box center [91, 385] width 72 height 10
click at [859, 381] on icon at bounding box center [854, 385] width 7 height 9
click at [809, 404] on link "Edit name" at bounding box center [813, 401] width 91 height 15
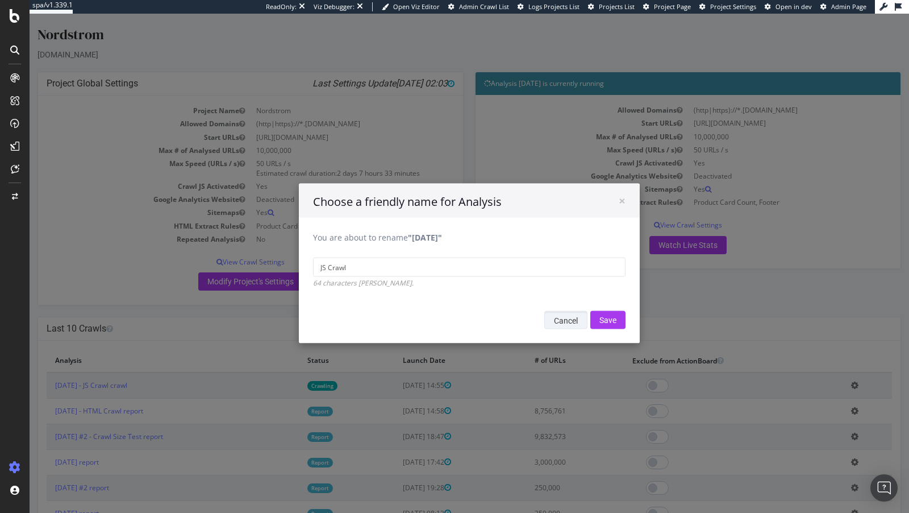
click at [556, 318] on button "Cancel" at bounding box center [565, 320] width 43 height 18
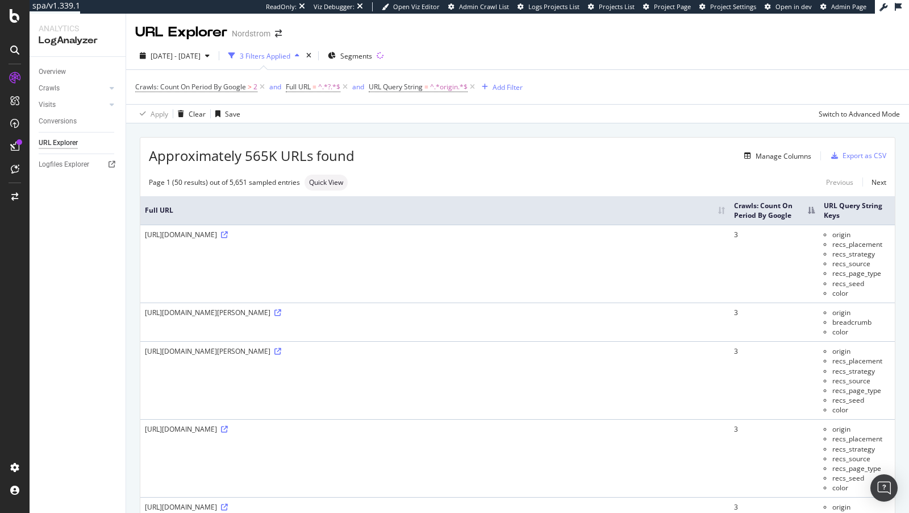
scroll to position [299, 0]
